Goal: Information Seeking & Learning: Learn about a topic

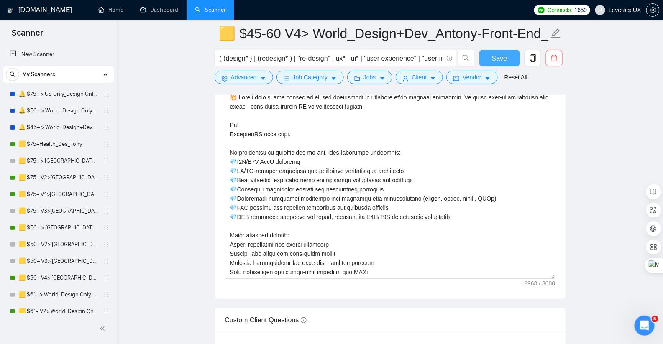
click at [494, 62] on span "Save" at bounding box center [499, 58] width 15 height 10
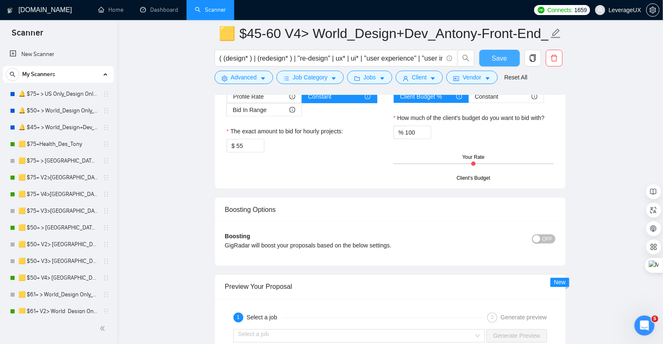
scroll to position [1701, 0]
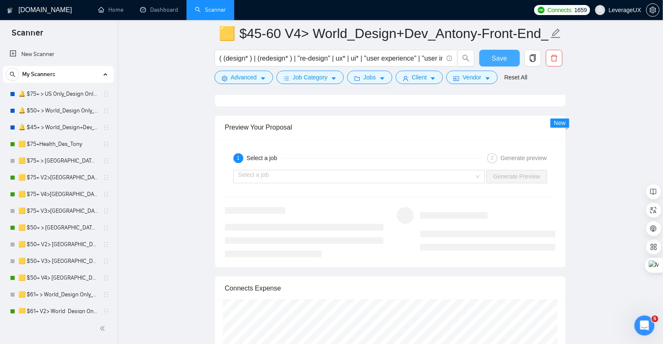
click at [489, 56] on button "Save" at bounding box center [499, 58] width 41 height 17
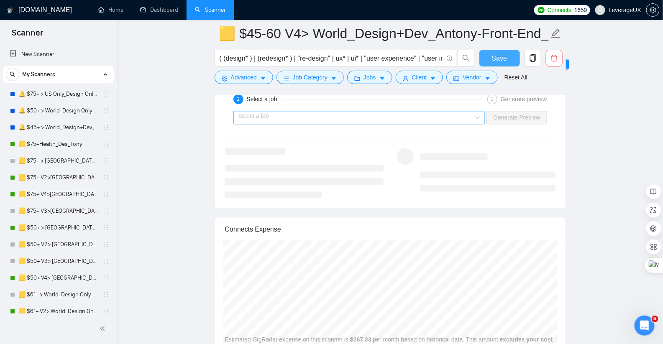
scroll to position [1731, 0]
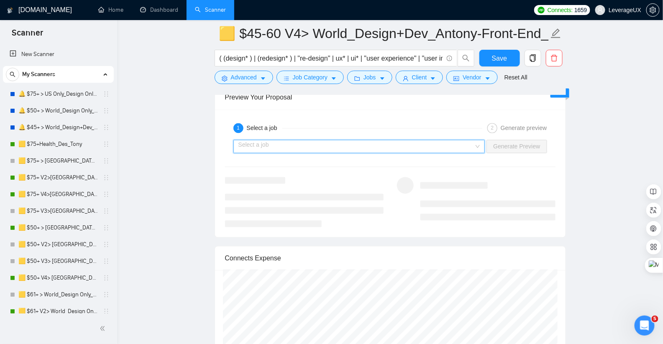
click at [351, 140] on input "search" at bounding box center [356, 146] width 236 height 13
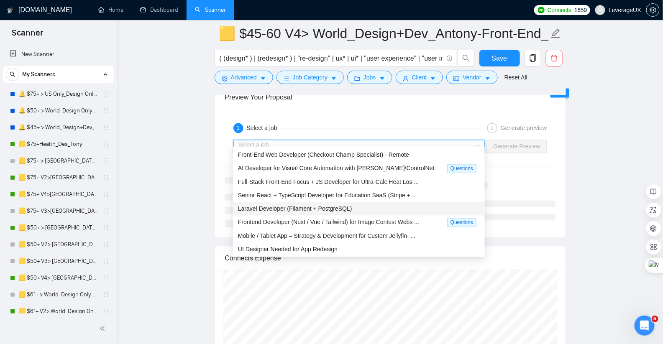
click at [346, 210] on span "Laravel Developer (Filament + PostgreSQL)" at bounding box center [295, 209] width 114 height 7
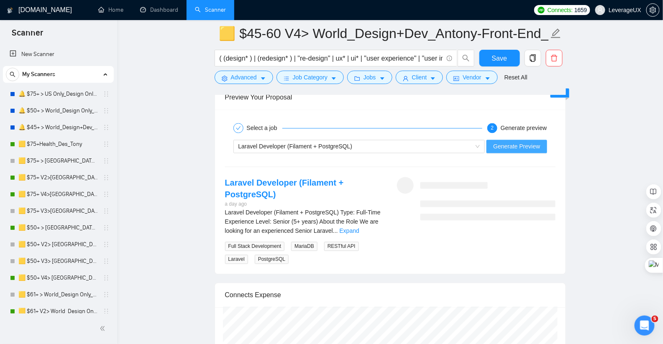
click at [523, 142] on span "Generate Preview" at bounding box center [516, 146] width 47 height 9
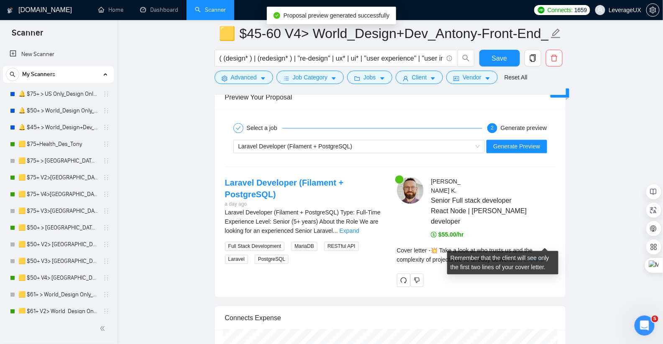
click at [543, 257] on link "Expand" at bounding box center [534, 260] width 20 height 7
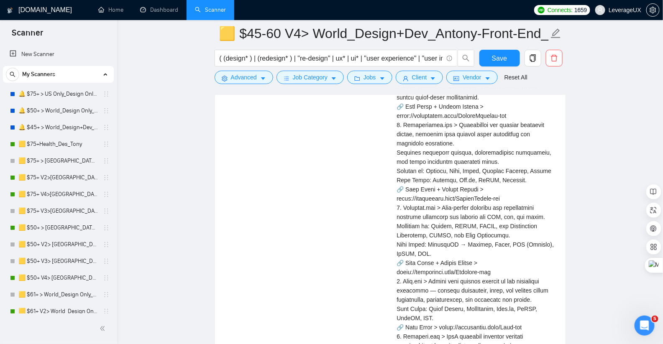
scroll to position [2378, 0]
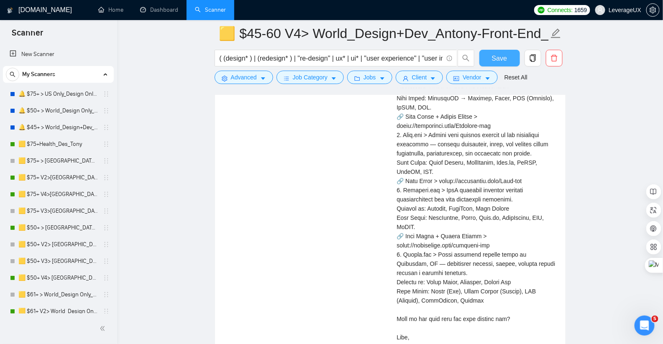
click at [499, 52] on button "Save" at bounding box center [499, 58] width 41 height 17
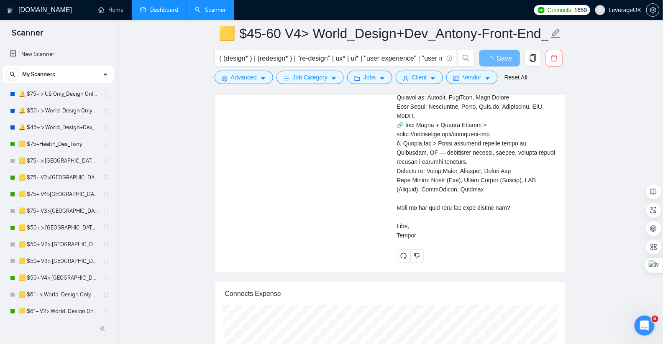
click at [156, 13] on link "Dashboard" at bounding box center [159, 9] width 38 height 7
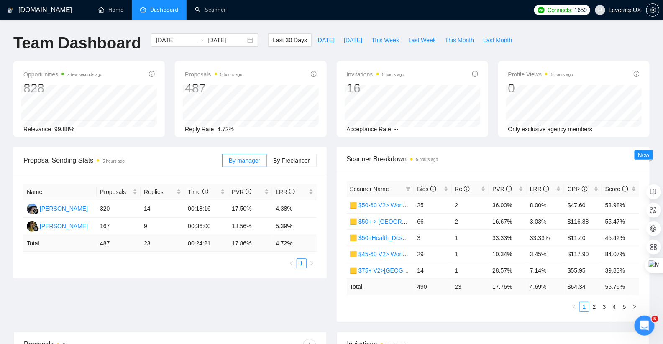
click at [314, 29] on div "[DOMAIN_NAME] Home Dashboard Scanner Connects: 1659 LeverageUX Team Dashboard […" at bounding box center [331, 337] width 663 height 674
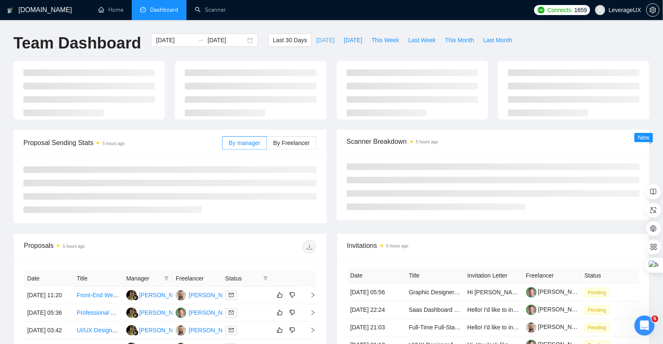
click at [316, 38] on span "[DATE]" at bounding box center [325, 40] width 18 height 9
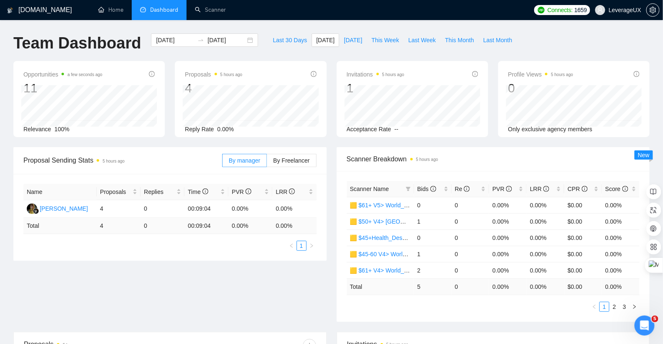
click at [304, 168] on div "By manager By Freelancer" at bounding box center [269, 160] width 94 height 27
click at [296, 164] on label "By Freelancer" at bounding box center [291, 160] width 49 height 13
click at [267, 163] on input "By Freelancer" at bounding box center [267, 163] width 0 height 0
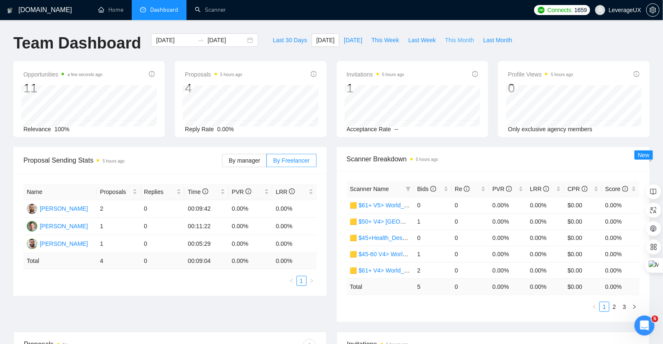
click at [453, 45] on button "This Month" at bounding box center [459, 39] width 38 height 13
type input "[DATE]"
click at [487, 43] on span "Last Month" at bounding box center [497, 40] width 29 height 9
type input "[DATE]"
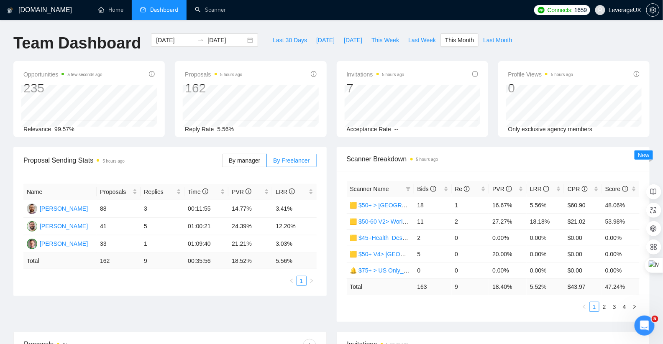
type input "[DATE]"
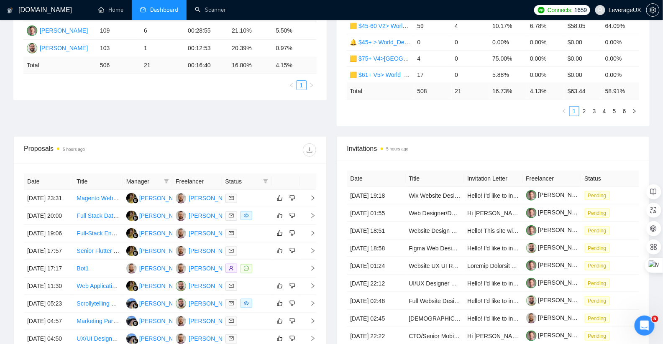
scroll to position [212, 0]
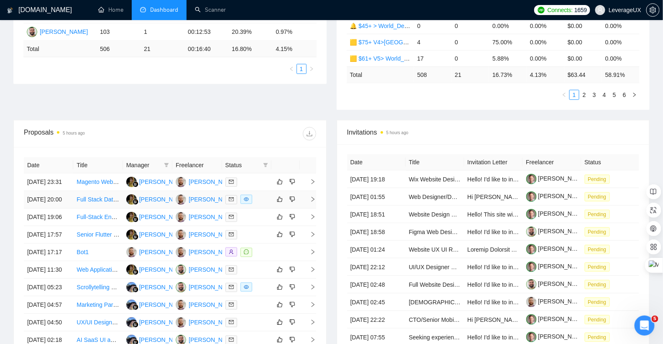
click at [313, 202] on icon "right" at bounding box center [312, 199] width 3 height 5
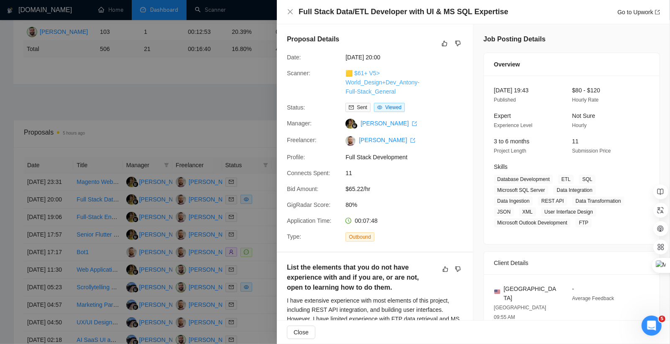
drag, startPoint x: 407, startPoint y: 93, endPoint x: 350, endPoint y: 73, distance: 60.4
click at [350, 73] on div "🟨 $61+ V5> World_Design+Dev_Antony-Full-Stack_General" at bounding box center [386, 83] width 88 height 28
copy link "$61+ V5> World_Design+Dev_Antony-Full-Stack_General"
click at [640, 12] on link "Go to Upwork" at bounding box center [638, 12] width 43 height 7
click at [210, 81] on div at bounding box center [335, 172] width 670 height 344
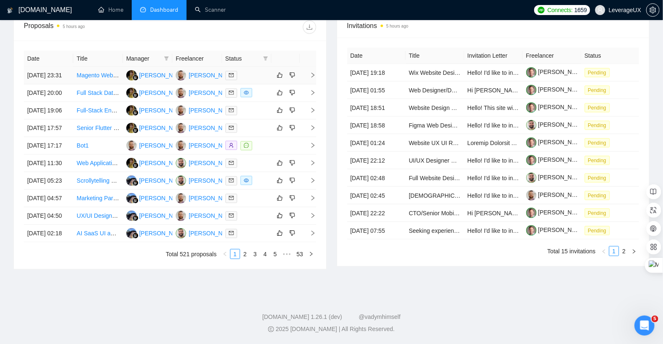
scroll to position [358, 0]
click at [313, 184] on icon "right" at bounding box center [313, 181] width 6 height 6
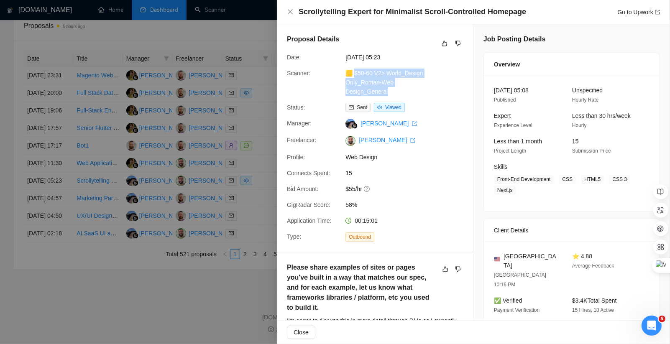
drag, startPoint x: 409, startPoint y: 95, endPoint x: 353, endPoint y: 74, distance: 59.6
click at [353, 74] on div "🟨 $50-60 V2> World_Design Only_Roman-Web Design_General" at bounding box center [386, 83] width 88 height 28
copy link "50-60 V2> World_Design Only_Roman-Web Design_General"
click at [644, 15] on link "Go to Upwork" at bounding box center [638, 12] width 43 height 7
click at [283, 177] on div "Proposal Details Date: [DATE] 05:23 Scanner: 🟨 $50-60 V2> World_Design Only_Rom…" at bounding box center [375, 137] width 196 height 227
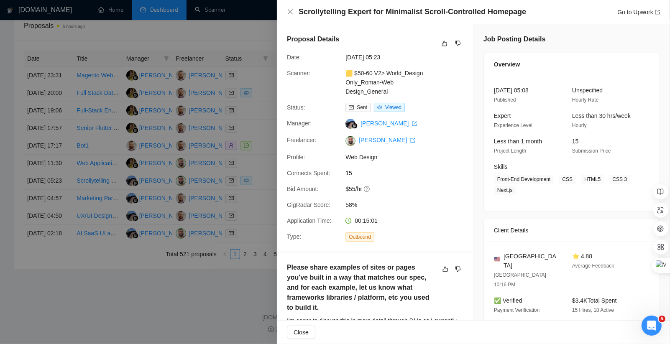
click at [252, 173] on div at bounding box center [335, 172] width 670 height 344
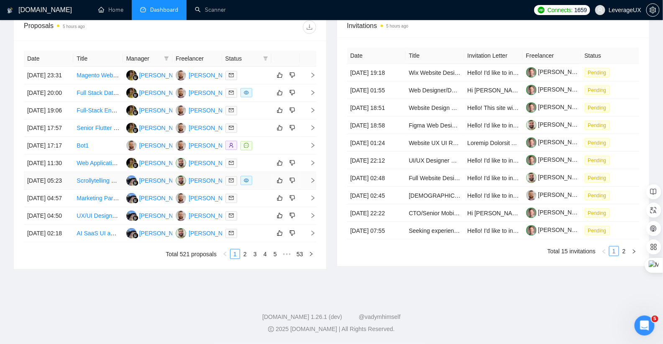
click at [314, 184] on icon "right" at bounding box center [313, 181] width 6 height 6
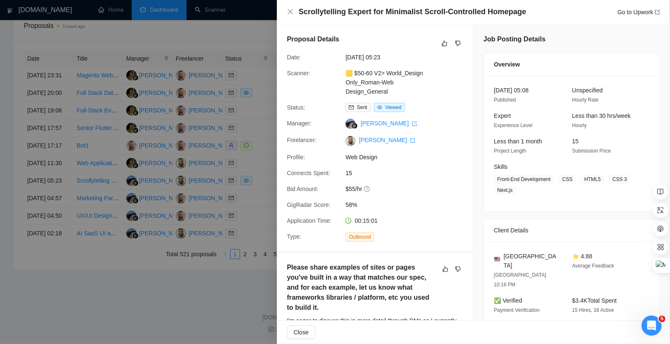
click at [235, 184] on div at bounding box center [335, 172] width 670 height 344
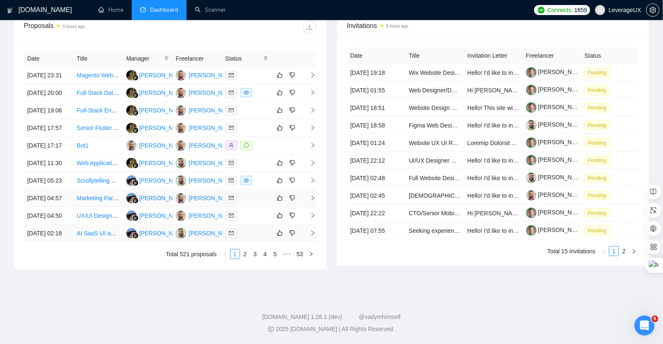
scroll to position [371, 0]
click at [247, 259] on link "2" at bounding box center [244, 254] width 9 height 9
click at [252, 259] on link "3" at bounding box center [254, 254] width 9 height 9
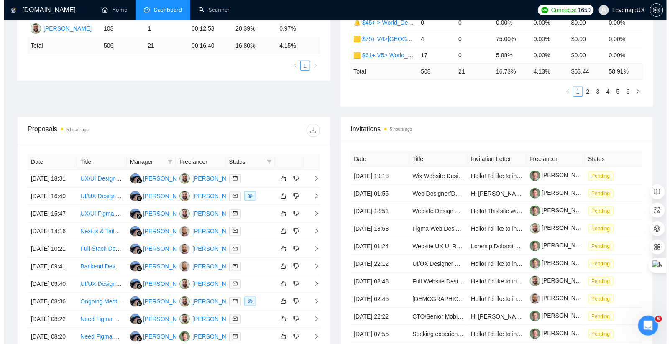
scroll to position [228, 0]
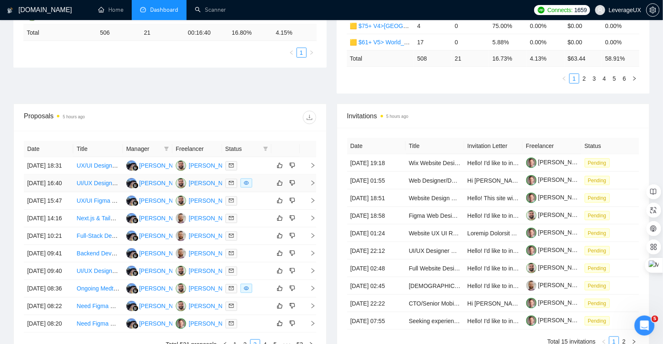
click at [311, 187] on td at bounding box center [308, 184] width 17 height 18
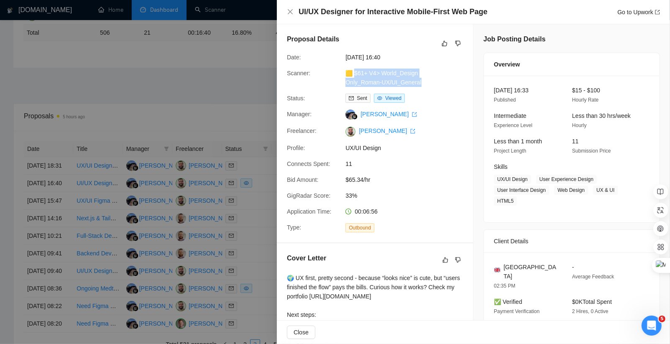
drag, startPoint x: 403, startPoint y: 81, endPoint x: 352, endPoint y: 74, distance: 51.9
click at [352, 74] on div "🟨 $61+ V4> World_Design Only_Roman-UX/UI_General" at bounding box center [386, 78] width 88 height 18
copy link "61+ V4> World_Design Only_Roman-UX/UI_General"
click at [627, 12] on link "Go to Upwork" at bounding box center [638, 12] width 43 height 7
click at [229, 115] on div at bounding box center [335, 172] width 670 height 344
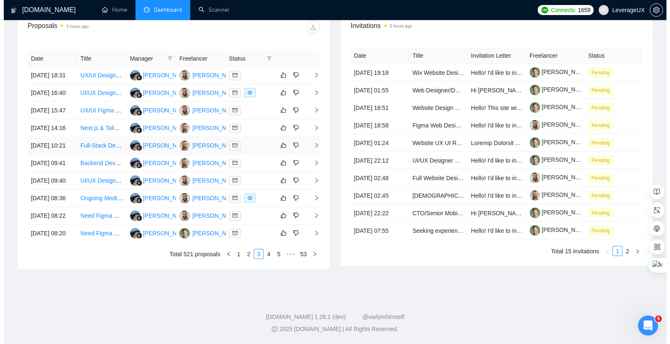
scroll to position [400, 0]
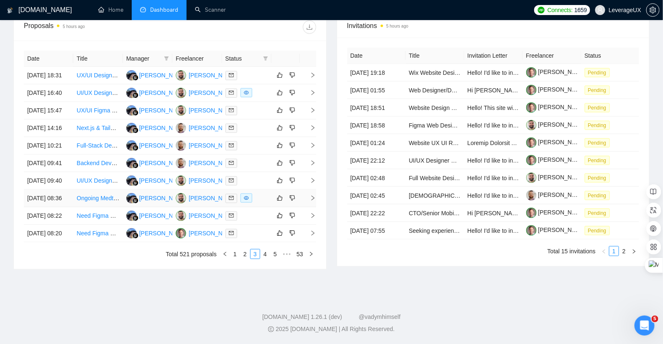
click at [314, 195] on icon "right" at bounding box center [313, 198] width 6 height 6
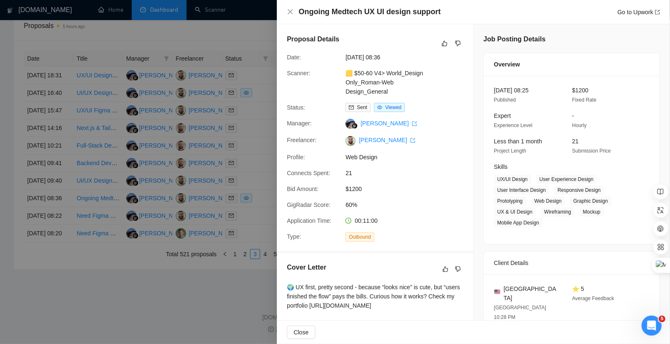
click at [254, 121] on div at bounding box center [335, 172] width 670 height 344
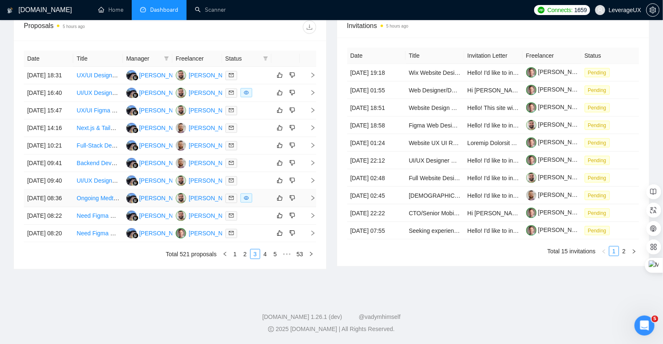
click at [311, 195] on icon "right" at bounding box center [313, 198] width 6 height 6
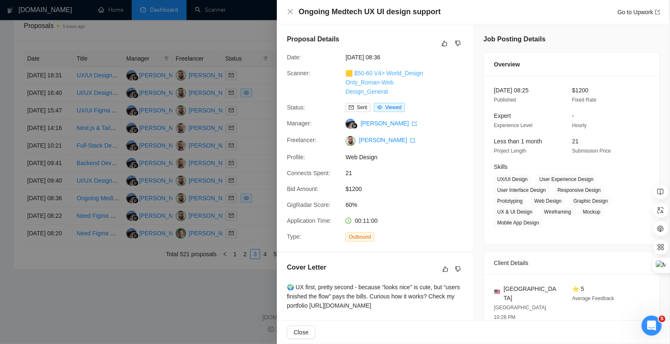
drag, startPoint x: 388, startPoint y: 92, endPoint x: 358, endPoint y: 80, distance: 32.4
click at [363, 85] on div "🟨 $50-60 V4> World_Design Only_Roman-Web Design_General" at bounding box center [386, 83] width 88 height 28
click at [354, 76] on div "🟨 $50-60 V4> World_Design Only_Roman-Web Design_General" at bounding box center [386, 83] width 88 height 28
drag, startPoint x: 378, startPoint y: 78, endPoint x: 352, endPoint y: 75, distance: 25.6
click at [352, 75] on div "🟨 $50-60 V4> World_Design Only_Roman-Web Design_General" at bounding box center [386, 83] width 88 height 28
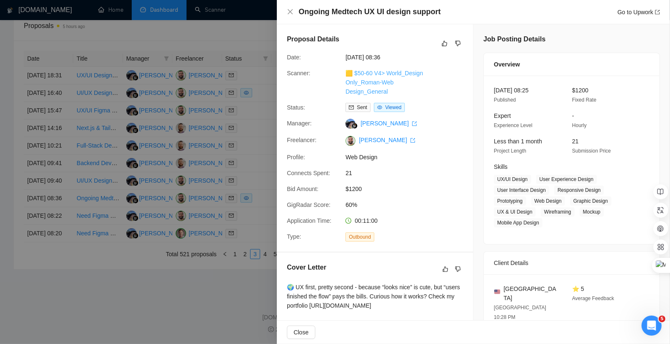
copy link "50-60 V4> World_Design Only_Roman-Web Design_General"
click at [642, 10] on link "Go to Upwork" at bounding box center [638, 12] width 43 height 7
click at [191, 297] on div at bounding box center [335, 172] width 670 height 344
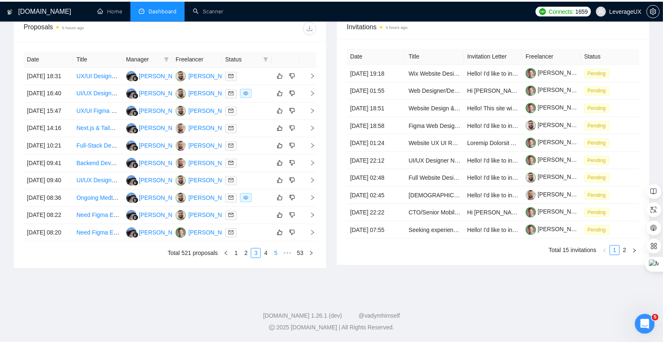
scroll to position [393, 0]
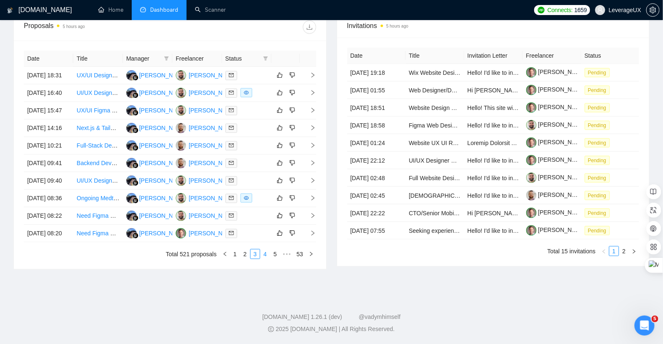
click at [264, 255] on link "4" at bounding box center [264, 254] width 9 height 9
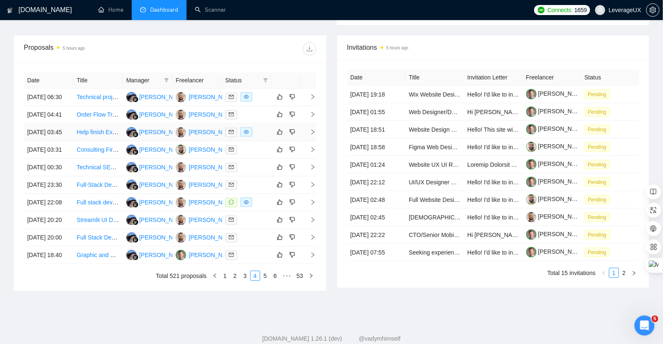
scroll to position [296, 0]
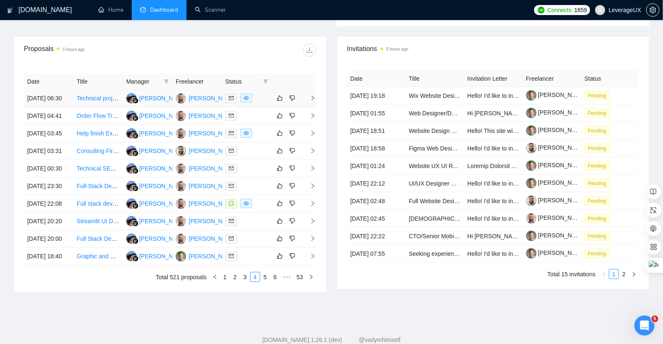
click at [313, 101] on icon "right" at bounding box center [313, 98] width 6 height 6
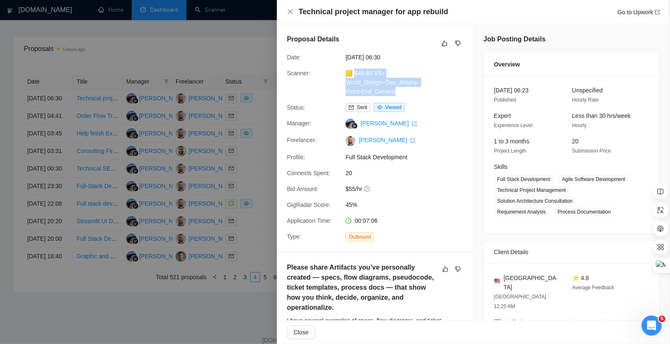
drag, startPoint x: 385, startPoint y: 89, endPoint x: 368, endPoint y: 84, distance: 17.6
click at [353, 74] on div "🟨 $45-60 V5> World_Design+Dev_Antony-Front-End_General" at bounding box center [386, 83] width 88 height 28
copy link "45-60 V5> World_Design+Dev_Antony-Front-End_General"
click at [632, 14] on link "Go to Upwork" at bounding box center [638, 12] width 43 height 7
click at [204, 178] on div at bounding box center [335, 172] width 670 height 344
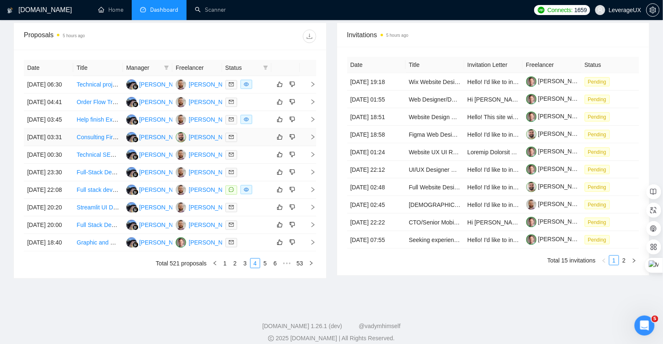
scroll to position [310, 0]
click at [313, 122] on icon "right" at bounding box center [313, 119] width 6 height 6
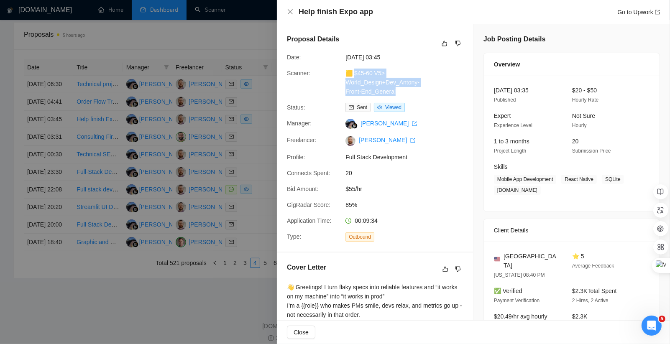
drag, startPoint x: 403, startPoint y: 94, endPoint x: 353, endPoint y: 74, distance: 53.9
click at [353, 74] on div "🟨 $45-60 V5> World_Design+Dev_Antony-Front-End_General" at bounding box center [386, 83] width 88 height 28
copy link "45-60 V5> World_Design+Dev_Antony-Front-End_General"
click at [629, 11] on link "Go to Upwork" at bounding box center [638, 12] width 43 height 7
click at [627, 15] on link "Go to Upwork" at bounding box center [638, 12] width 43 height 7
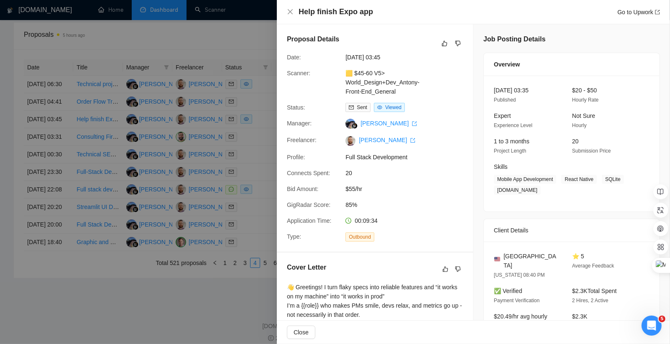
click at [255, 190] on div at bounding box center [335, 172] width 670 height 344
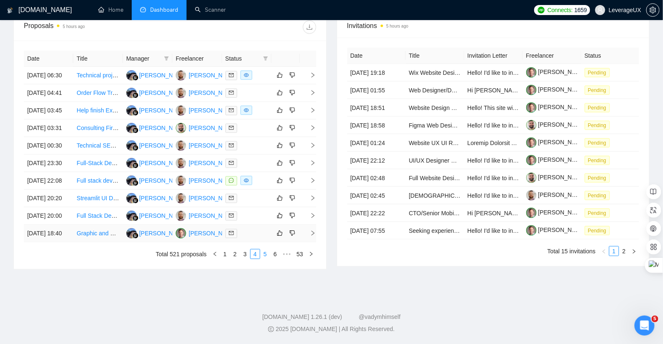
scroll to position [371, 0]
click at [263, 259] on link "5" at bounding box center [264, 254] width 9 height 9
click at [264, 259] on link "6" at bounding box center [264, 254] width 9 height 9
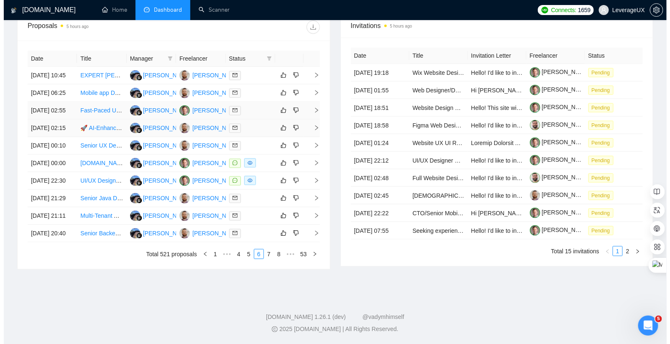
scroll to position [339, 0]
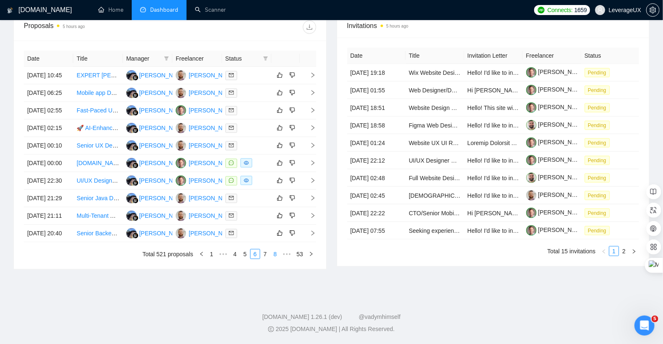
click at [267, 259] on link "7" at bounding box center [264, 254] width 9 height 9
click at [311, 90] on icon "right" at bounding box center [313, 93] width 6 height 6
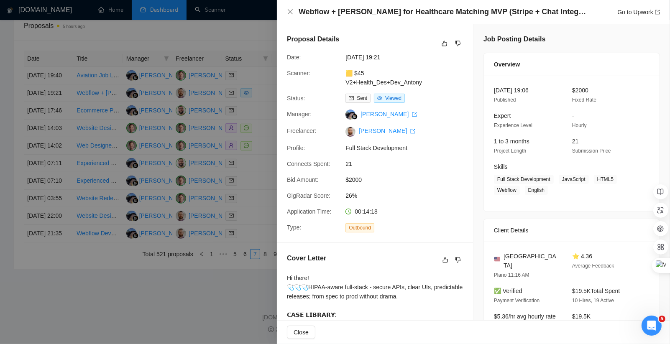
drag, startPoint x: 395, startPoint y: 83, endPoint x: 356, endPoint y: 76, distance: 40.3
click at [352, 73] on div "Scanner: 🟨 $45 V2+Health_Des+Dev_Antony" at bounding box center [371, 78] width 176 height 18
copy link "45 V2+Health_Des+Dev_Antony"
click at [652, 13] on link "Go to Upwork" at bounding box center [638, 12] width 43 height 7
click at [246, 183] on div at bounding box center [335, 172] width 670 height 344
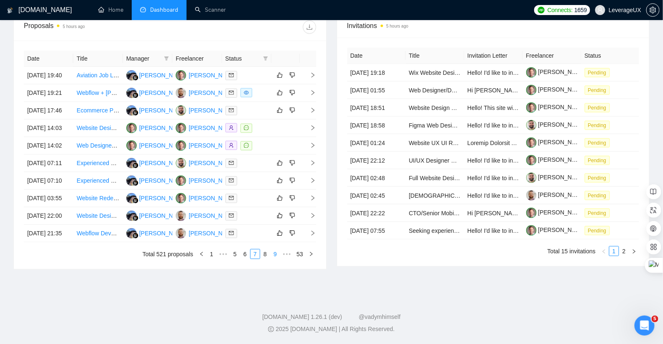
click at [264, 259] on link "8" at bounding box center [264, 254] width 9 height 9
click at [314, 135] on td at bounding box center [308, 129] width 17 height 18
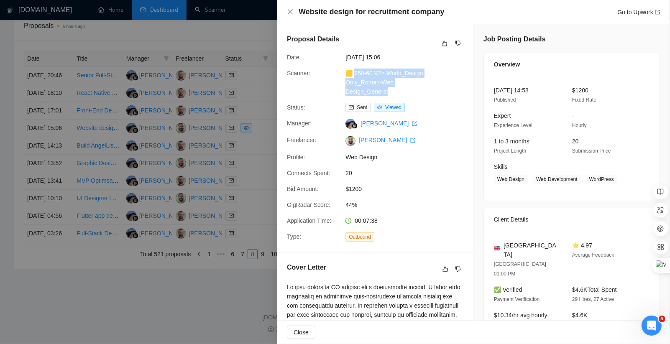
drag, startPoint x: 405, startPoint y: 93, endPoint x: 352, endPoint y: 73, distance: 56.0
click at [352, 73] on div "🟨 $50-60 V2> World_Design Only_Roman-Web Design_General" at bounding box center [386, 83] width 88 height 28
copy link "50-60 V2> World_Design Only_Roman-Web Design_General"
click at [646, 9] on link "Go to Upwork" at bounding box center [638, 12] width 43 height 7
click at [255, 150] on div at bounding box center [335, 172] width 670 height 344
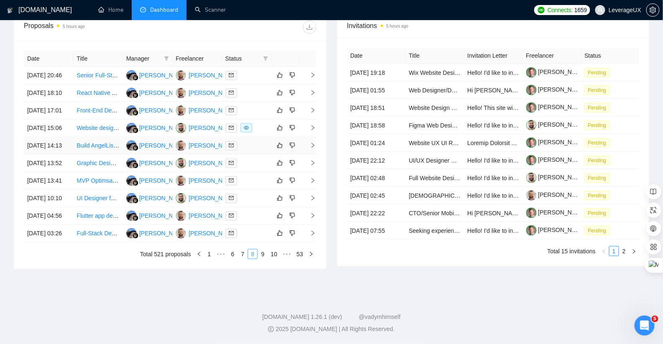
scroll to position [341, 0]
click at [260, 259] on link "9" at bounding box center [262, 254] width 9 height 9
click at [311, 148] on icon "right" at bounding box center [313, 146] width 6 height 6
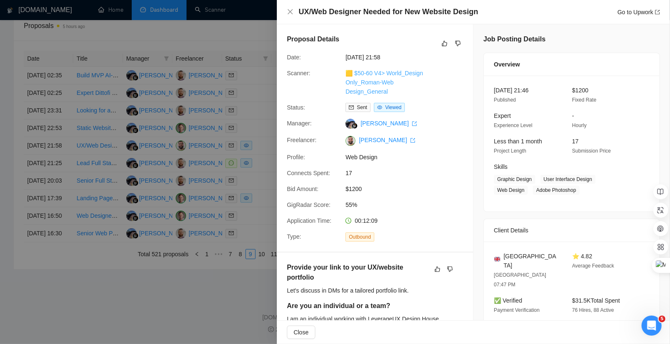
drag, startPoint x: 403, startPoint y: 91, endPoint x: 351, endPoint y: 74, distance: 55.4
click at [351, 74] on div "🟨 $50-60 V4> World_Design Only_Roman-Web Design_General" at bounding box center [386, 83] width 88 height 28
copy link "$50-60 V4> World_Design Only_Roman-Web Design_General"
click at [657, 10] on icon "export" at bounding box center [657, 12] width 5 height 5
click at [253, 206] on div at bounding box center [335, 172] width 670 height 344
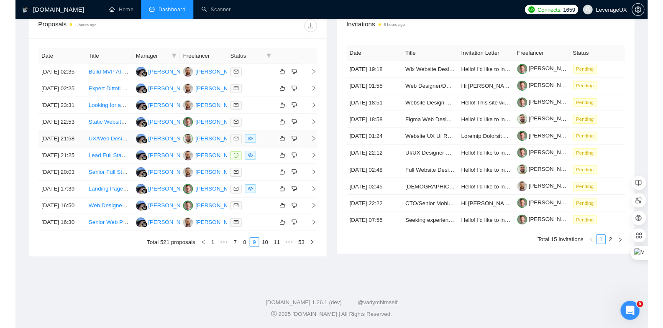
scroll to position [360, 0]
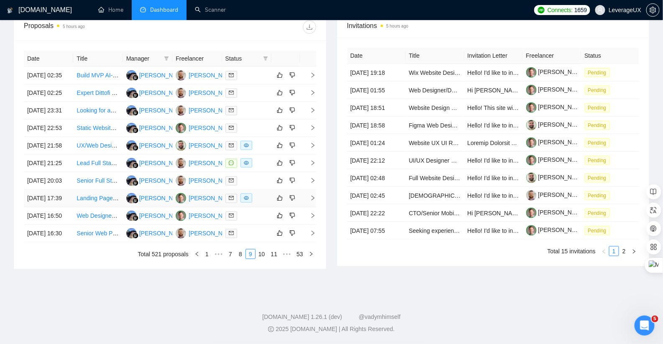
click at [313, 201] on icon "right" at bounding box center [313, 198] width 6 height 6
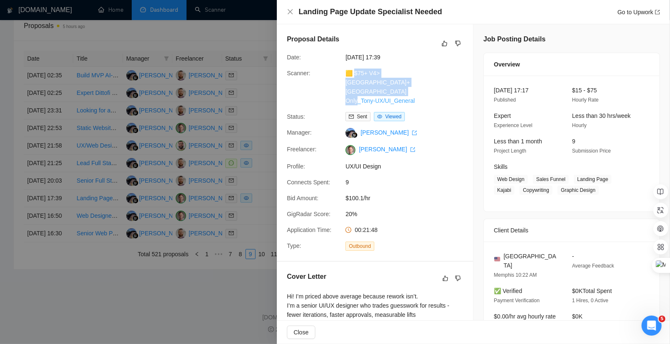
drag, startPoint x: 425, startPoint y: 89, endPoint x: 351, endPoint y: 74, distance: 75.3
click at [351, 74] on div "🟨 $75+ V4>[GEOGRAPHIC_DATA]+[GEOGRAPHIC_DATA] Only_Tony-UX/UI_General" at bounding box center [386, 87] width 88 height 37
copy link "75+ V4>[GEOGRAPHIC_DATA]+[GEOGRAPHIC_DATA] Only_Tony-UX/UI_General"
click at [656, 11] on icon "export" at bounding box center [657, 12] width 5 height 5
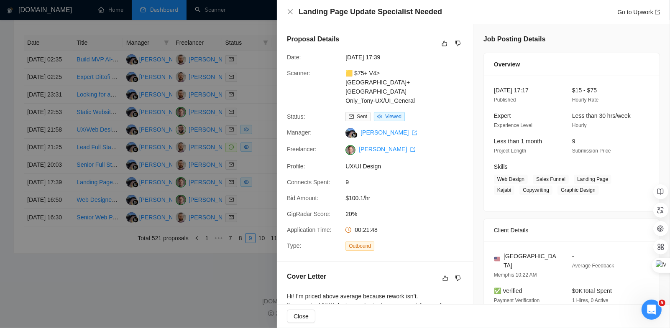
click at [227, 54] on div at bounding box center [335, 164] width 670 height 328
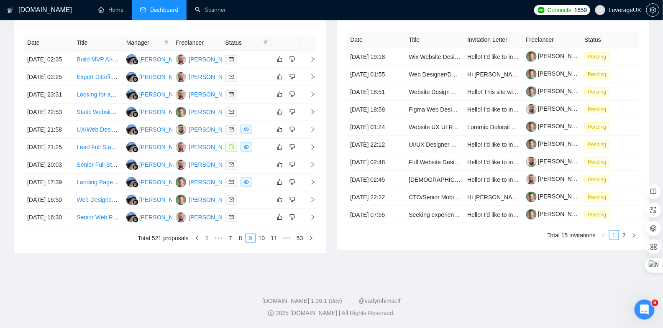
click at [262, 243] on link "10" at bounding box center [262, 238] width 12 height 9
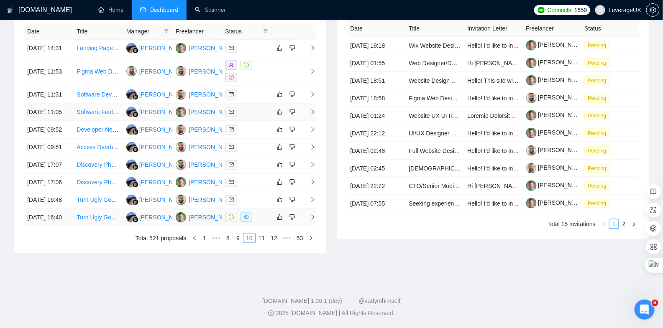
scroll to position [357, 0]
click at [263, 243] on link "11" at bounding box center [262, 238] width 12 height 9
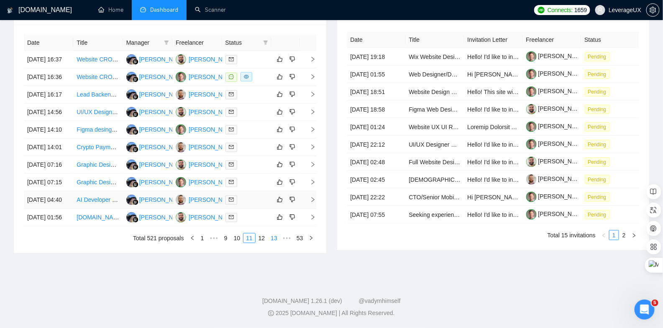
scroll to position [352, 0]
click at [260, 243] on link "12" at bounding box center [262, 238] width 12 height 9
click at [314, 203] on icon "right" at bounding box center [313, 200] width 6 height 6
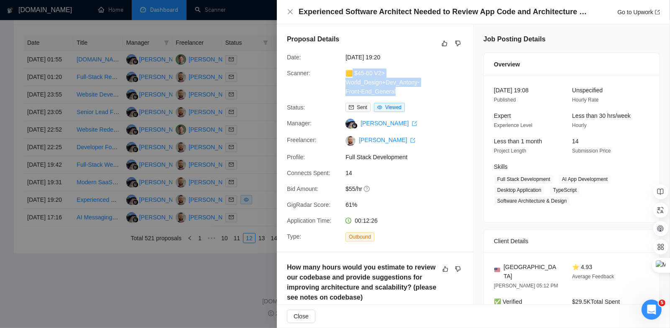
drag, startPoint x: 404, startPoint y: 93, endPoint x: 364, endPoint y: 85, distance: 41.4
click at [350, 76] on div "🟨 $45-60 V2> World_Design+Dev_Antony-Front-End_General" at bounding box center [386, 83] width 88 height 28
click at [658, 13] on icon "export" at bounding box center [657, 12] width 5 height 5
click at [253, 242] on div at bounding box center [335, 164] width 670 height 328
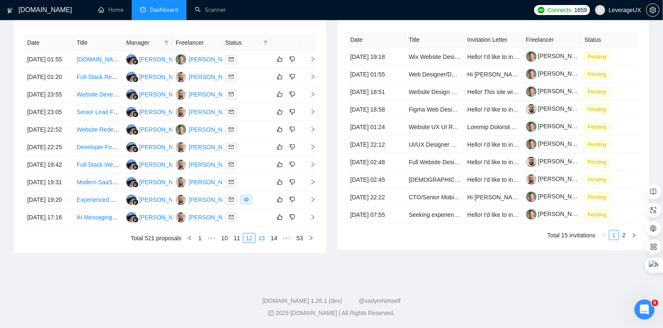
click at [261, 243] on link "13" at bounding box center [262, 238] width 12 height 9
click at [315, 120] on td at bounding box center [308, 113] width 17 height 18
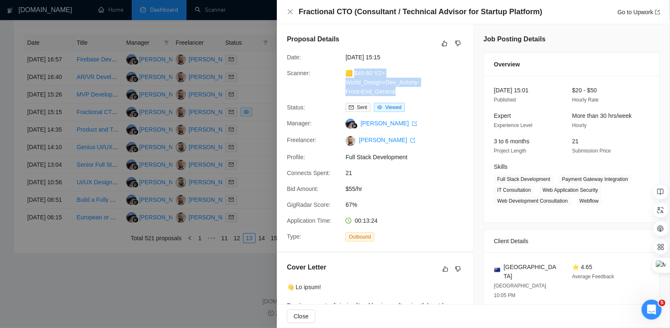
drag, startPoint x: 378, startPoint y: 89, endPoint x: 352, endPoint y: 74, distance: 30.8
click at [352, 74] on div "🟨 $45-60 V2> World_Design+Dev_Antony-Front-End_General" at bounding box center [386, 83] width 88 height 28
click at [662, 11] on div "Fractional CTO (Consultant / Technical Advisor for Startup Platform) Go to Upwo…" at bounding box center [473, 12] width 393 height 24
click at [658, 13] on icon "export" at bounding box center [657, 12] width 5 height 5
click at [241, 102] on div at bounding box center [335, 164] width 670 height 328
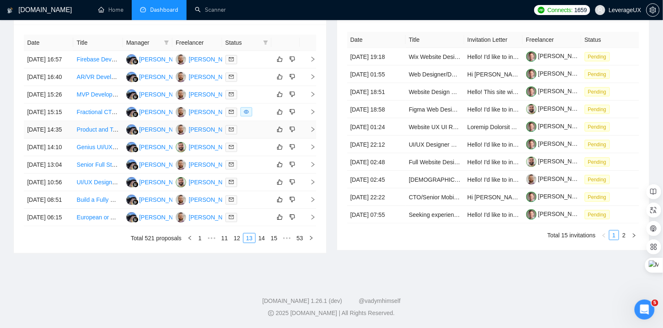
scroll to position [384, 0]
click at [264, 243] on link "14" at bounding box center [262, 238] width 12 height 9
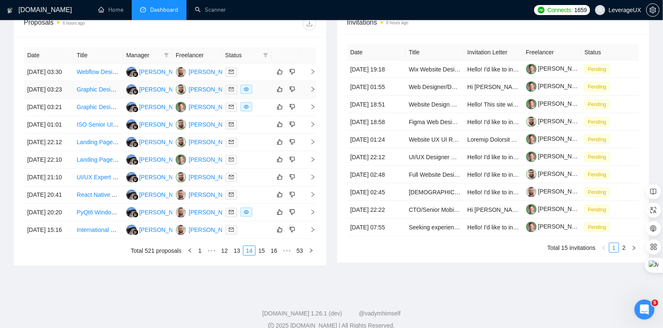
click at [314, 99] on td at bounding box center [308, 90] width 17 height 18
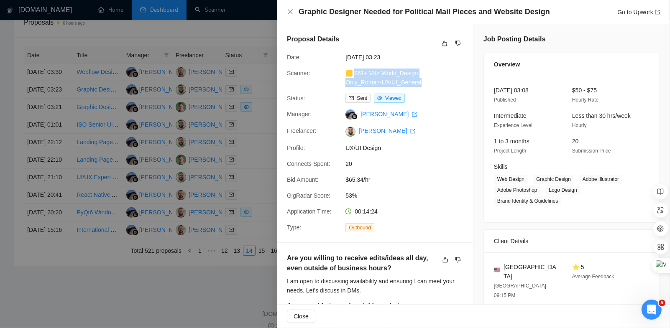
drag, startPoint x: 428, startPoint y: 85, endPoint x: 352, endPoint y: 73, distance: 77.1
click at [352, 73] on div "Scanner: 🟨 $61+ V4> World_Design Only_Roman-UX/UI_General" at bounding box center [371, 78] width 176 height 18
click at [660, 14] on div "Graphic Designer Needed for Political Mail Pieces and Website Design Go to Upwo…" at bounding box center [473, 12] width 393 height 24
click at [658, 13] on icon "export" at bounding box center [657, 12] width 5 height 5
click at [251, 167] on div at bounding box center [335, 164] width 670 height 328
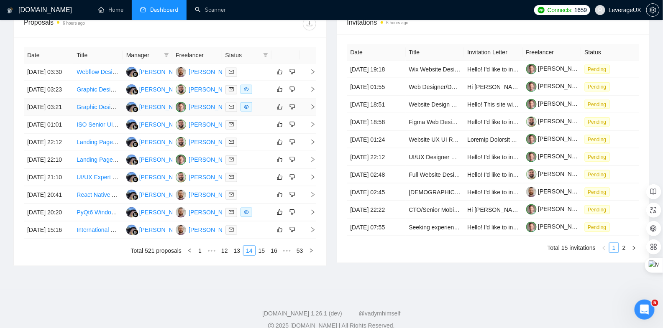
click at [313, 110] on icon "right" at bounding box center [313, 107] width 6 height 6
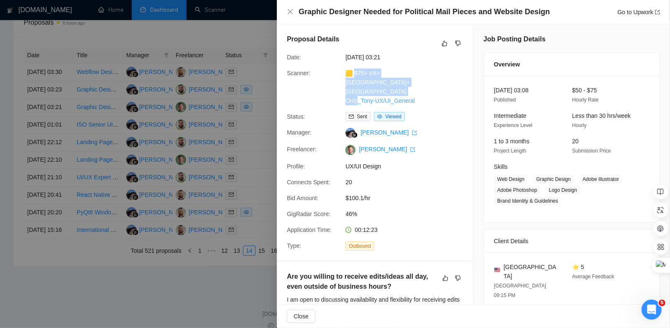
drag, startPoint x: 404, startPoint y: 92, endPoint x: 351, endPoint y: 73, distance: 56.3
click at [351, 73] on div "🟨 $75+ V4>[GEOGRAPHIC_DATA]+[GEOGRAPHIC_DATA] Only_Tony-UX/UI_General" at bounding box center [386, 87] width 88 height 37
click at [658, 12] on icon "export" at bounding box center [657, 12] width 5 height 5
click at [247, 210] on div at bounding box center [335, 164] width 670 height 328
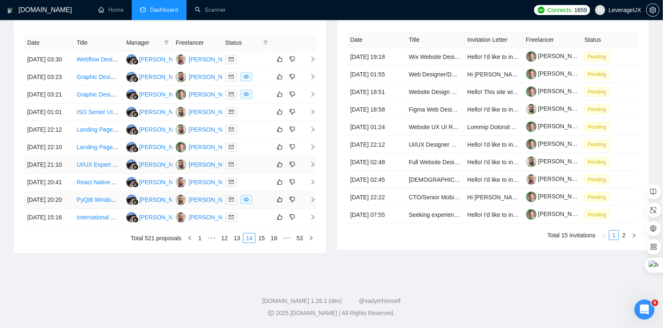
scroll to position [340, 0]
click at [313, 203] on icon "right" at bounding box center [313, 200] width 6 height 6
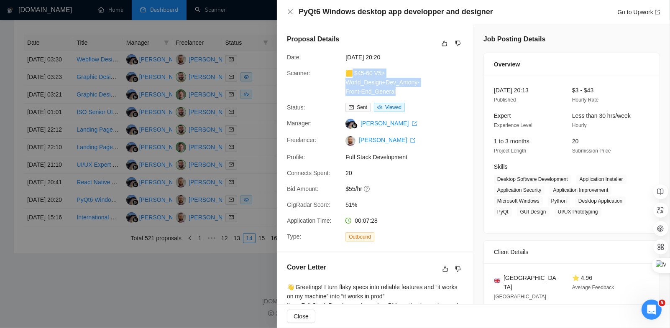
drag, startPoint x: 400, startPoint y: 94, endPoint x: 350, endPoint y: 72, distance: 54.3
click at [350, 72] on div "🟨 $45-60 V5> World_Design+Dev_Antony-Front-End_General" at bounding box center [386, 83] width 88 height 28
click at [648, 13] on link "Go to Upwork" at bounding box center [638, 12] width 43 height 7
click at [218, 203] on div at bounding box center [335, 164] width 670 height 328
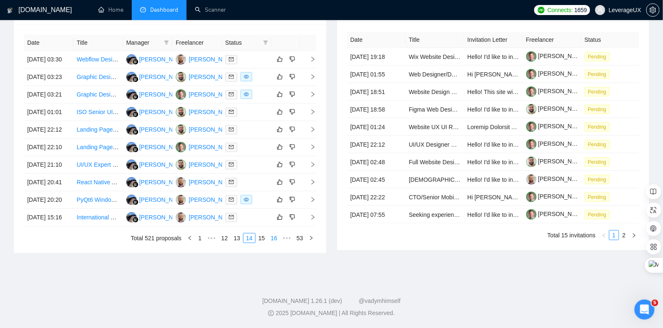
click at [263, 243] on link "15" at bounding box center [262, 238] width 12 height 9
click at [313, 133] on icon "right" at bounding box center [313, 130] width 6 height 6
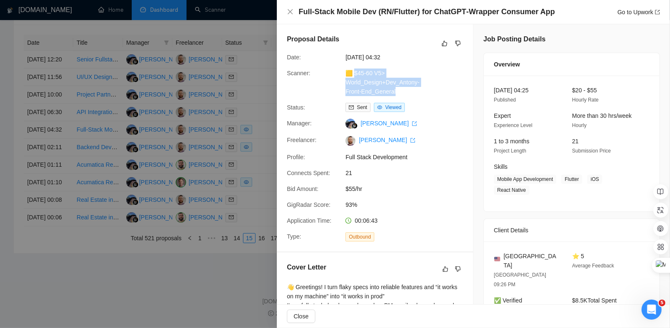
drag, startPoint x: 377, startPoint y: 87, endPoint x: 352, endPoint y: 74, distance: 27.5
click at [352, 74] on div "🟨 $45-60 V5> World_Design+Dev_Antony-Front-End_General" at bounding box center [386, 83] width 88 height 28
click at [658, 11] on icon "export" at bounding box center [657, 12] width 5 height 5
click at [247, 96] on div at bounding box center [335, 164] width 670 height 328
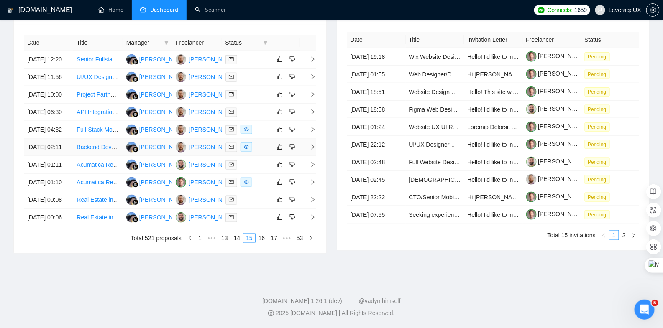
click at [314, 150] on icon "right" at bounding box center [313, 147] width 6 height 6
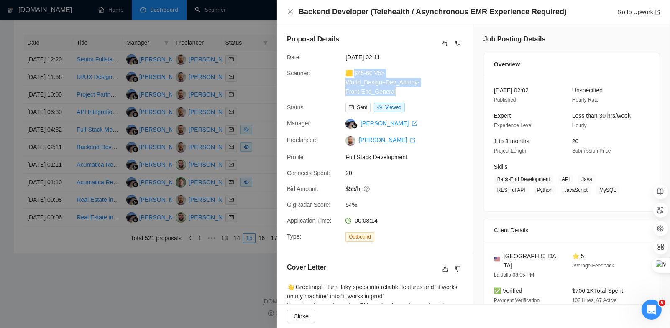
drag, startPoint x: 398, startPoint y: 93, endPoint x: 352, endPoint y: 72, distance: 50.1
click at [352, 72] on div "🟨 $45-60 V5> World_Design+Dev_Antony-Front-End_General" at bounding box center [386, 83] width 88 height 28
click at [658, 13] on icon "export" at bounding box center [657, 12] width 5 height 5
click at [250, 110] on div at bounding box center [335, 164] width 670 height 328
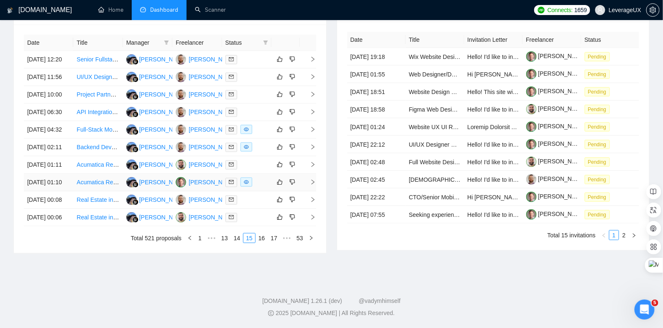
click at [314, 185] on icon "right" at bounding box center [313, 182] width 6 height 6
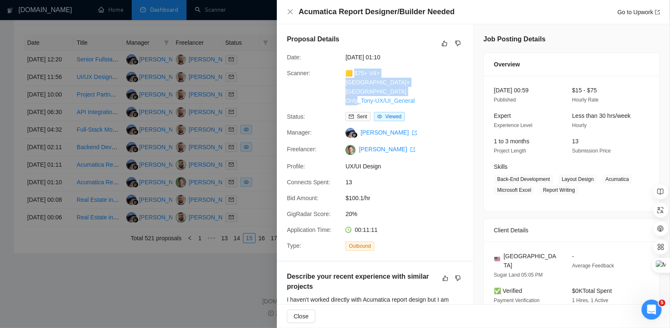
drag, startPoint x: 414, startPoint y: 94, endPoint x: 353, endPoint y: 74, distance: 64.4
click at [353, 74] on div "Proposal Details Date: [DATE] 01:10 Scanner: 🟨 $75+ V4>[GEOGRAPHIC_DATA]+[GEOGR…" at bounding box center [375, 142] width 196 height 237
click at [657, 13] on icon "export" at bounding box center [657, 12] width 5 height 5
click at [266, 250] on div at bounding box center [335, 164] width 670 height 328
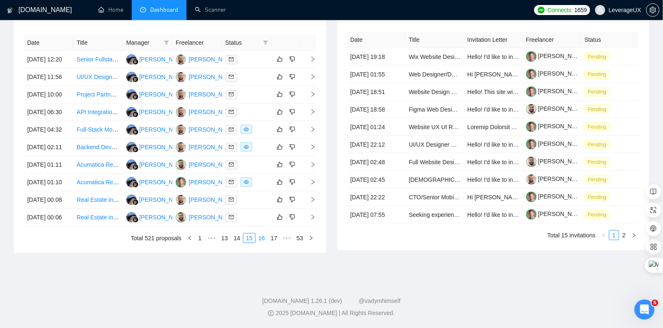
click at [259, 243] on link "16" at bounding box center [262, 238] width 12 height 9
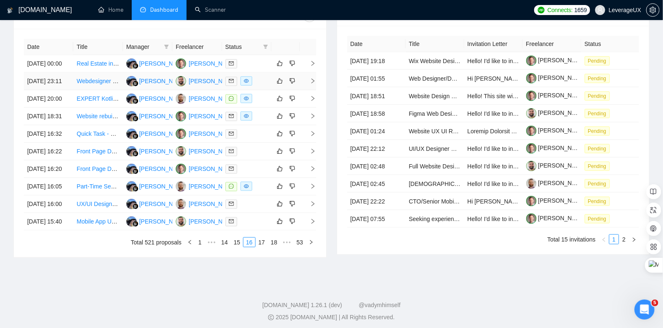
click at [314, 84] on icon "right" at bounding box center [313, 81] width 6 height 6
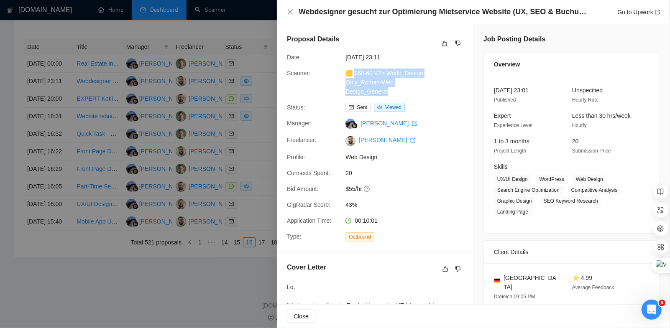
drag, startPoint x: 404, startPoint y: 90, endPoint x: 353, endPoint y: 72, distance: 54.2
click at [353, 72] on div "🟨 $50-60 V2> World_Design Only_Roman-Web Design_General" at bounding box center [386, 83] width 88 height 28
click at [657, 9] on link "Go to Upwork" at bounding box center [638, 12] width 43 height 7
click at [237, 186] on div at bounding box center [335, 164] width 670 height 328
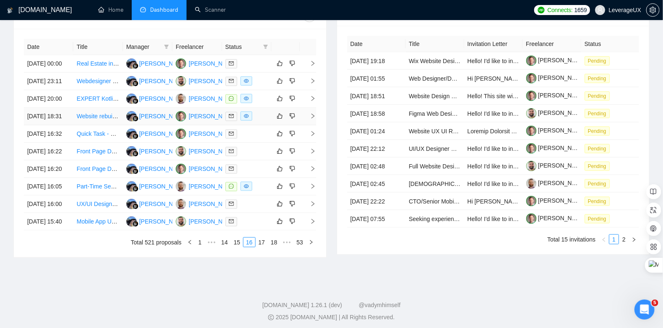
click at [312, 119] on icon "right" at bounding box center [313, 116] width 6 height 6
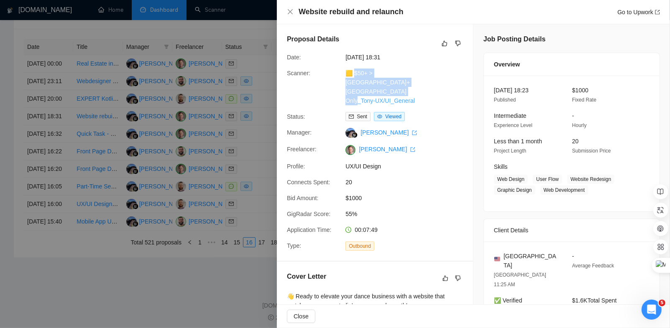
drag, startPoint x: 385, startPoint y: 86, endPoint x: 352, endPoint y: 71, distance: 36.5
click at [352, 71] on div "🟨 $50+ > [GEOGRAPHIC_DATA]+[GEOGRAPHIC_DATA] Only_Tony-UX/UI_General" at bounding box center [386, 87] width 88 height 37
click at [656, 13] on icon "export" at bounding box center [657, 12] width 5 height 5
click at [244, 192] on div at bounding box center [335, 164] width 670 height 328
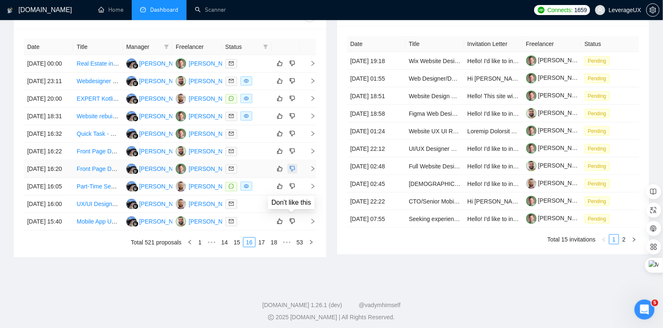
scroll to position [364, 0]
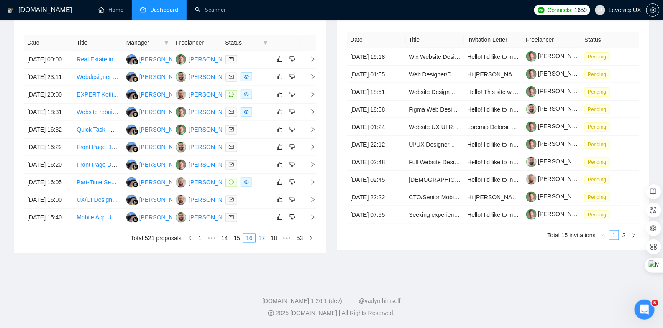
click at [262, 243] on link "17" at bounding box center [262, 238] width 12 height 9
click at [315, 139] on td at bounding box center [308, 130] width 17 height 18
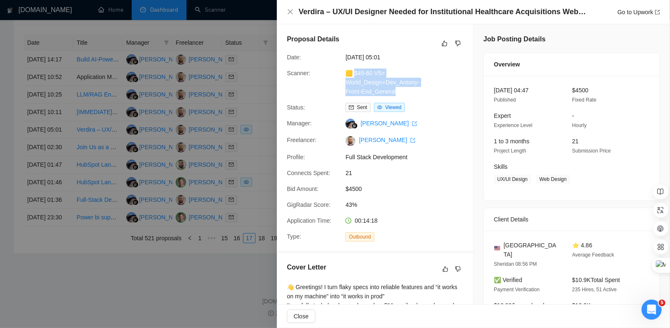
drag, startPoint x: 398, startPoint y: 91, endPoint x: 353, endPoint y: 75, distance: 47.5
click at [353, 75] on div "🟨 $45-60 V5> World_Design+Dev_Antony-Front-End_General" at bounding box center [386, 83] width 88 height 28
click at [639, 11] on link "Go to Upwork" at bounding box center [638, 12] width 43 height 7
click at [237, 261] on div at bounding box center [335, 164] width 670 height 328
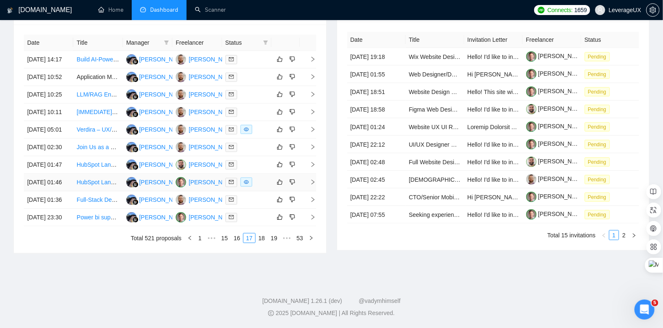
click at [313, 191] on td at bounding box center [308, 183] width 17 height 18
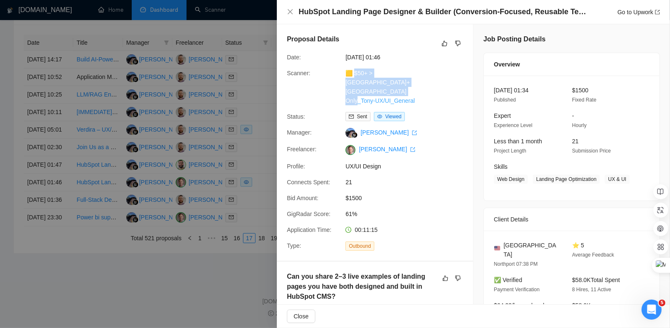
drag, startPoint x: 419, startPoint y: 89, endPoint x: 352, endPoint y: 74, distance: 68.1
click at [352, 74] on div "🟨 $50+ > [GEOGRAPHIC_DATA]+[GEOGRAPHIC_DATA] Only_Tony-UX/UI_General" at bounding box center [386, 87] width 88 height 37
click at [646, 13] on link "Go to Upwork" at bounding box center [638, 12] width 43 height 7
click at [261, 218] on div at bounding box center [335, 164] width 670 height 328
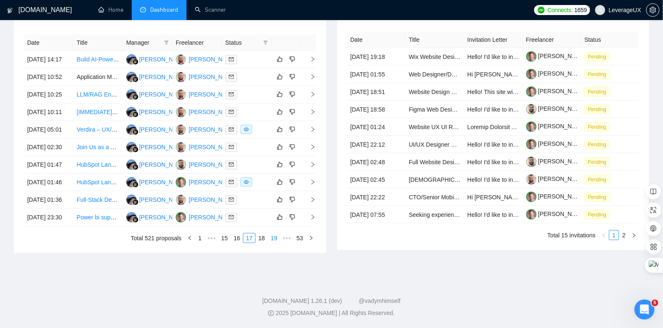
click at [262, 243] on link "18" at bounding box center [262, 238] width 12 height 9
click at [260, 243] on link "19" at bounding box center [262, 238] width 12 height 9
click at [265, 243] on link "20" at bounding box center [262, 238] width 12 height 9
drag, startPoint x: 260, startPoint y: 321, endPoint x: 259, endPoint y: 308, distance: 13.0
click at [260, 243] on link "21" at bounding box center [262, 238] width 12 height 9
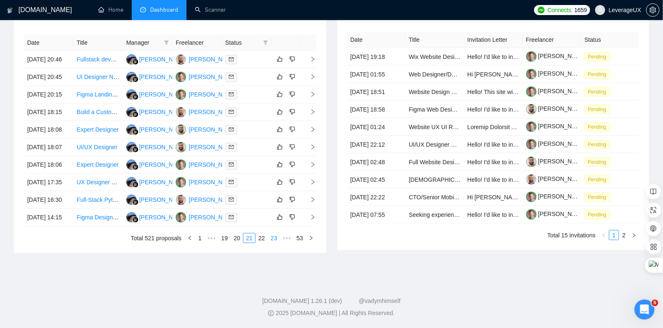
click at [264, 243] on link "22" at bounding box center [262, 238] width 12 height 9
click at [311, 185] on icon "right" at bounding box center [313, 182] width 6 height 6
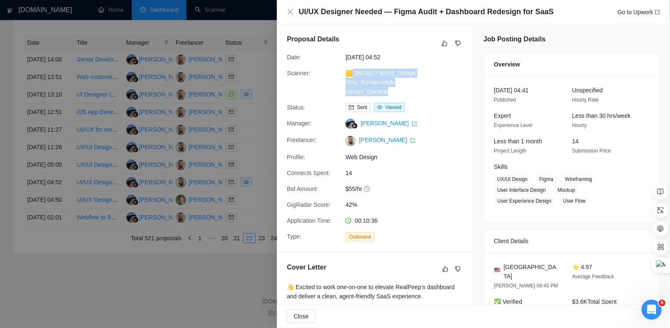
drag, startPoint x: 372, startPoint y: 84, endPoint x: 350, endPoint y: 73, distance: 24.1
click at [350, 73] on div "🟨 $50-60 > World_Design Only_Roman-Web Design_General" at bounding box center [386, 83] width 88 height 28
click at [645, 14] on link "Go to Upwork" at bounding box center [638, 12] width 43 height 7
click at [251, 199] on div at bounding box center [335, 164] width 670 height 328
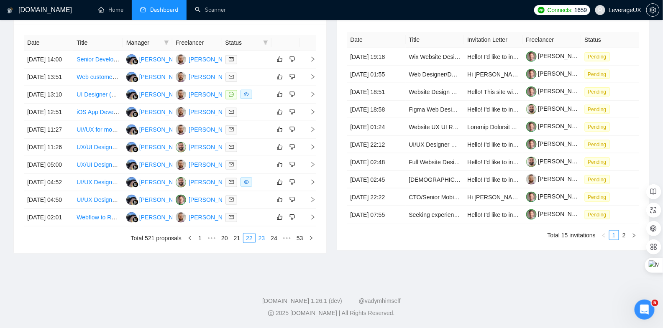
click at [262, 243] on link "23" at bounding box center [262, 238] width 12 height 9
click at [311, 220] on icon "right" at bounding box center [313, 217] width 6 height 6
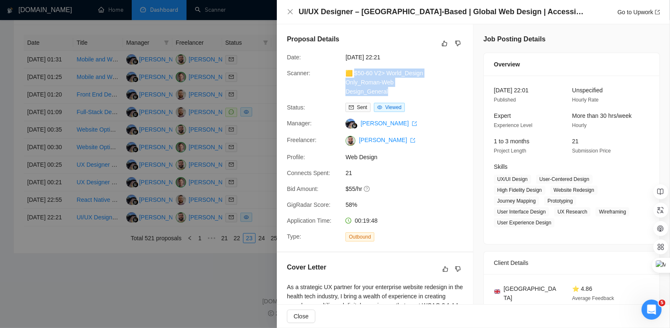
drag, startPoint x: 392, startPoint y: 87, endPoint x: 352, endPoint y: 71, distance: 43.2
click at [352, 71] on div "🟨 $50-60 V2> World_Design Only_Roman-Web Design_General" at bounding box center [386, 83] width 88 height 28
click at [659, 12] on icon "export" at bounding box center [657, 12] width 5 height 5
click at [249, 172] on div at bounding box center [335, 164] width 670 height 328
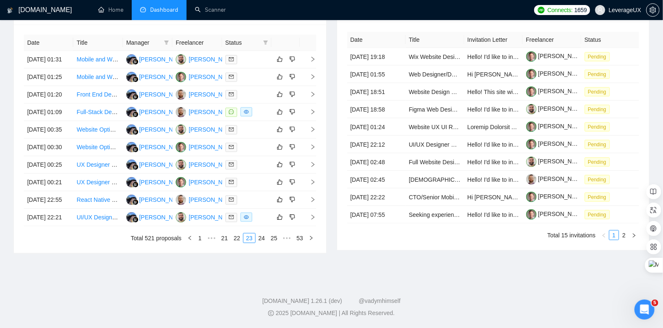
click at [259, 243] on link "24" at bounding box center [262, 238] width 12 height 9
click at [313, 97] on icon "right" at bounding box center [313, 95] width 6 height 6
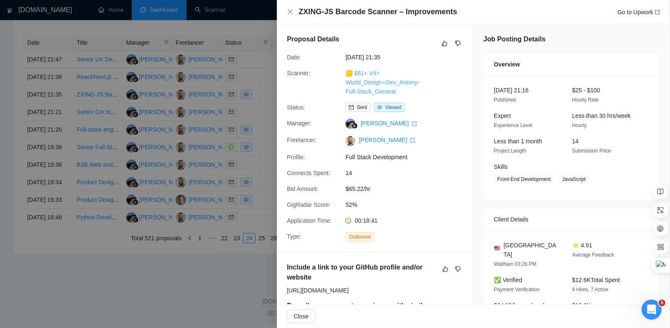
drag, startPoint x: 400, startPoint y: 92, endPoint x: 352, endPoint y: 75, distance: 50.6
click at [352, 75] on div "🟨 $61+ V4> World_Design+Dev_Antony-Full-Stack_General" at bounding box center [386, 83] width 88 height 28
click at [653, 10] on link "Go to Upwork" at bounding box center [638, 12] width 43 height 7
click at [257, 80] on div at bounding box center [335, 164] width 670 height 328
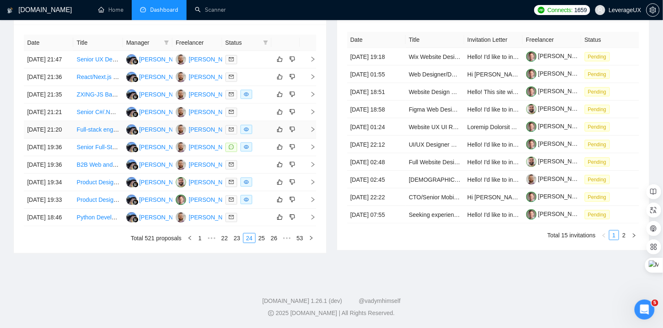
click at [308, 133] on span "right" at bounding box center [309, 130] width 13 height 6
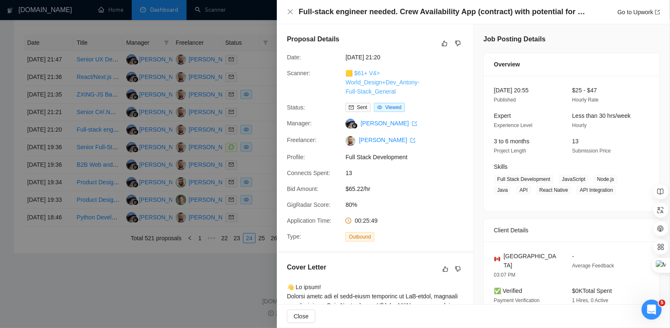
drag, startPoint x: 401, startPoint y: 92, endPoint x: 352, endPoint y: 75, distance: 51.7
click at [352, 75] on div "🟨 $61+ V4> World_Design+Dev_Antony-Full-Stack_General" at bounding box center [386, 83] width 88 height 28
click at [637, 12] on link "Go to Upwork" at bounding box center [638, 12] width 43 height 7
click at [254, 134] on div at bounding box center [335, 164] width 670 height 328
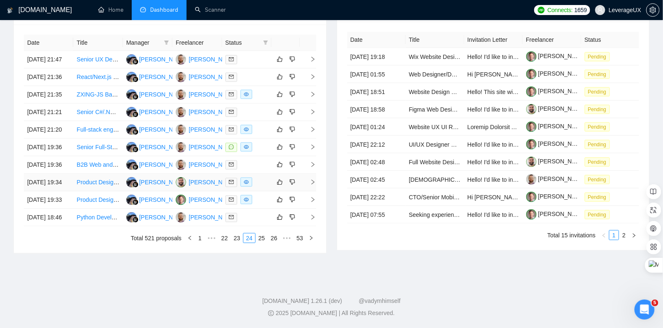
scroll to position [349, 0]
click at [313, 185] on icon "right" at bounding box center [312, 182] width 3 height 5
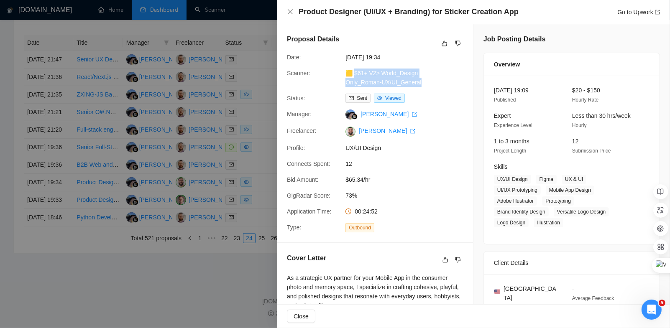
drag, startPoint x: 414, startPoint y: 81, endPoint x: 358, endPoint y: 74, distance: 56.8
click at [352, 72] on div "Scanner: 🟨 $61+ V2> World_Design Only_Roman-UX/UI_General" at bounding box center [371, 78] width 176 height 18
click at [654, 16] on div "Go to Upwork" at bounding box center [638, 12] width 43 height 9
click at [652, 13] on link "Go to Upwork" at bounding box center [638, 12] width 43 height 7
click at [244, 198] on div at bounding box center [335, 164] width 670 height 328
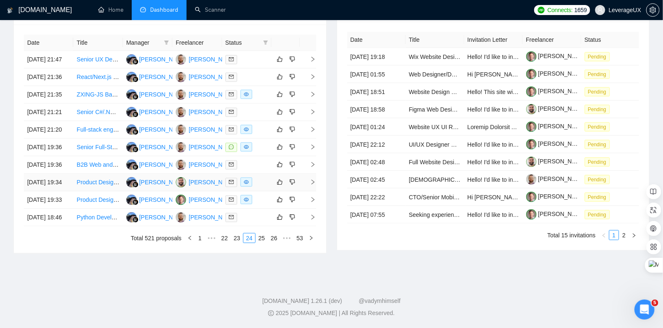
scroll to position [368, 0]
click at [311, 203] on icon "right" at bounding box center [313, 200] width 6 height 6
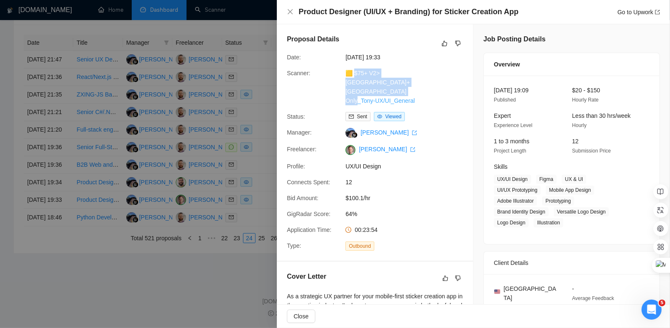
drag, startPoint x: 418, startPoint y: 94, endPoint x: 353, endPoint y: 75, distance: 68.2
click at [353, 75] on div "🟨 $75+ V2>[GEOGRAPHIC_DATA]+[GEOGRAPHIC_DATA] Only_Tony-UX/UI_General" at bounding box center [386, 87] width 88 height 37
click at [656, 12] on icon "export" at bounding box center [657, 12] width 5 height 5
click at [217, 265] on div at bounding box center [335, 164] width 670 height 328
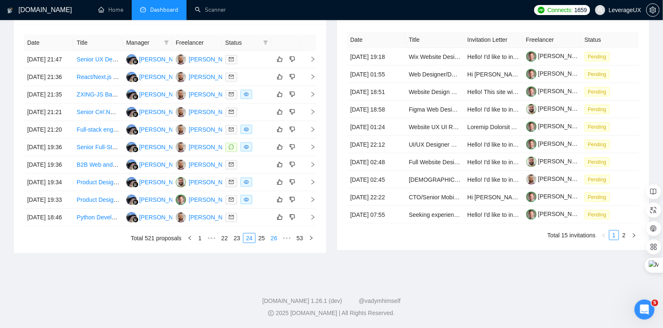
click at [261, 243] on link "25" at bounding box center [262, 238] width 12 height 9
click at [308, 150] on span "right" at bounding box center [309, 147] width 13 height 6
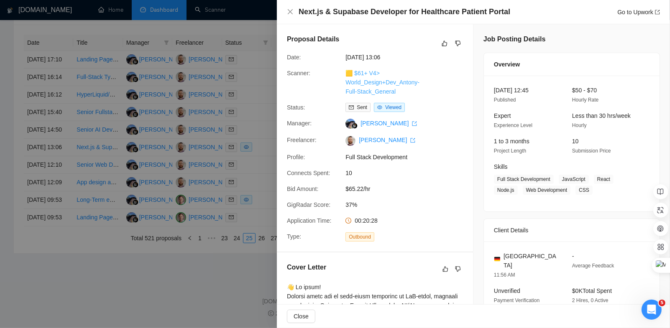
drag, startPoint x: 404, startPoint y: 93, endPoint x: 353, endPoint y: 71, distance: 55.7
click at [353, 71] on div "🟨 $61+ V4> World_Design+Dev_Antony-Full-Stack_General" at bounding box center [386, 83] width 88 height 28
click at [658, 9] on link "Go to Upwork" at bounding box center [638, 12] width 43 height 7
click at [259, 129] on div at bounding box center [335, 164] width 670 height 328
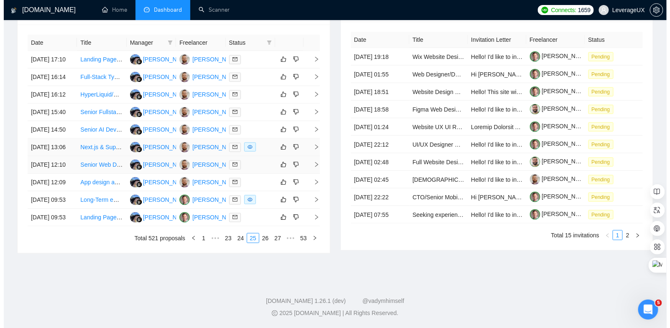
scroll to position [410, 0]
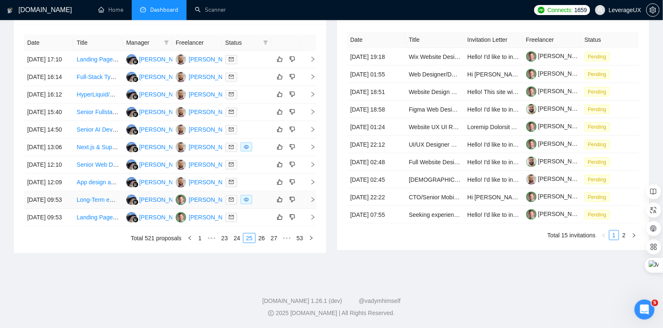
click at [313, 197] on icon "right" at bounding box center [313, 200] width 6 height 6
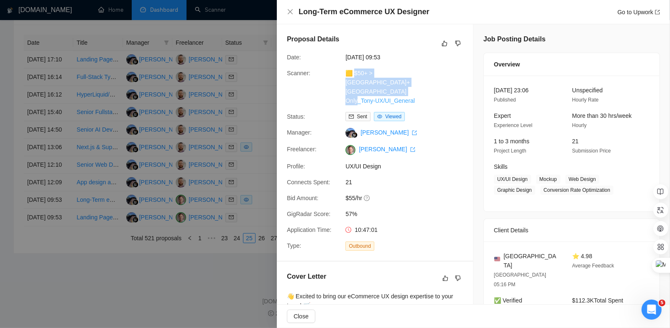
drag, startPoint x: 420, startPoint y: 90, endPoint x: 353, endPoint y: 74, distance: 68.6
click at [353, 74] on div "🟨 $50+ > [GEOGRAPHIC_DATA]+[GEOGRAPHIC_DATA] Only_Tony-UX/UI_General" at bounding box center [386, 87] width 88 height 37
click at [657, 13] on icon "export" at bounding box center [657, 12] width 5 height 5
click at [252, 209] on div at bounding box center [335, 164] width 670 height 328
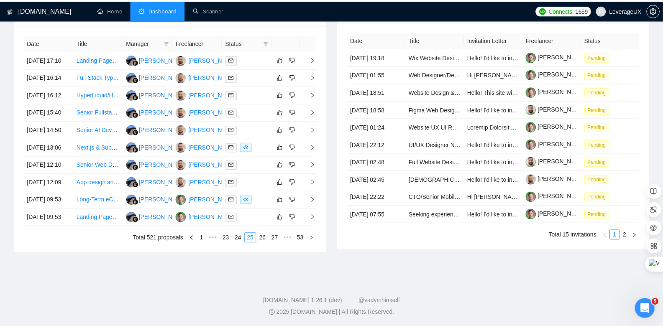
scroll to position [409, 0]
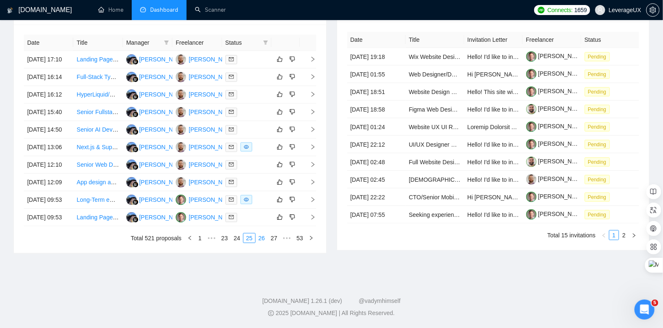
click at [260, 238] on link "26" at bounding box center [262, 238] width 12 height 9
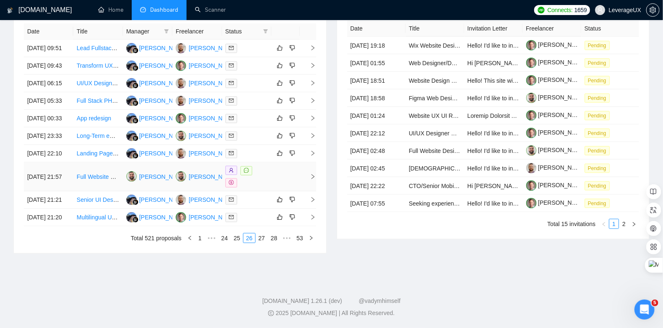
scroll to position [418, 0]
click at [262, 242] on link "27" at bounding box center [262, 238] width 12 height 9
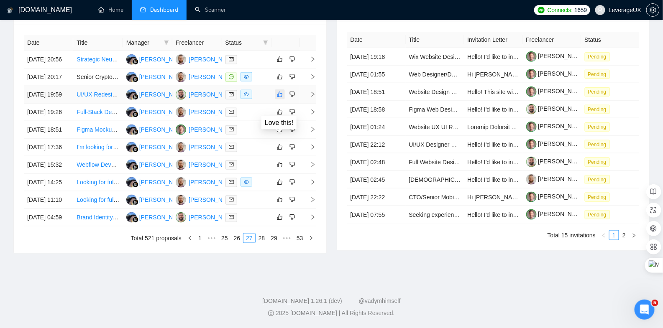
scroll to position [328, 0]
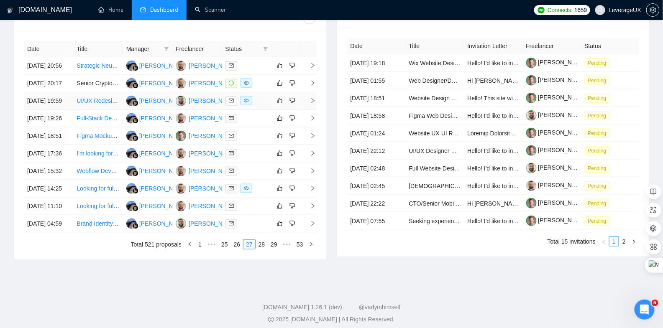
click at [313, 104] on icon "right" at bounding box center [313, 101] width 6 height 6
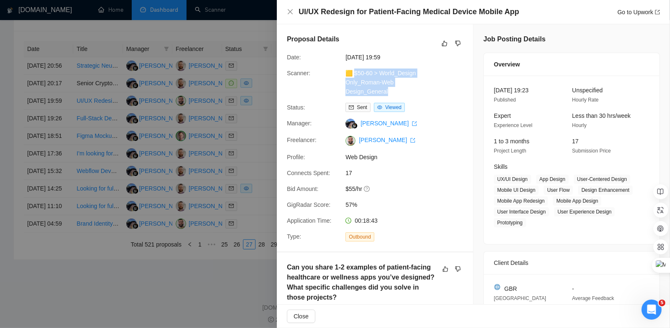
drag, startPoint x: 390, startPoint y: 92, endPoint x: 354, endPoint y: 72, distance: 41.2
click at [353, 72] on div "🟨 $50-60 > World_Design Only_Roman-Web Design_General" at bounding box center [386, 83] width 88 height 28
click at [652, 14] on link "Go to Upwork" at bounding box center [638, 12] width 43 height 7
click at [247, 163] on div at bounding box center [335, 164] width 670 height 328
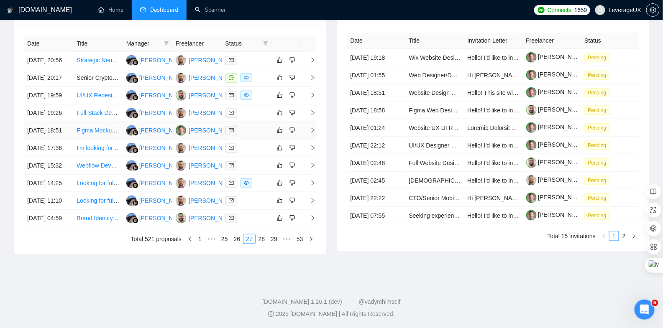
scroll to position [347, 0]
click at [312, 185] on icon "right" at bounding box center [313, 182] width 6 height 6
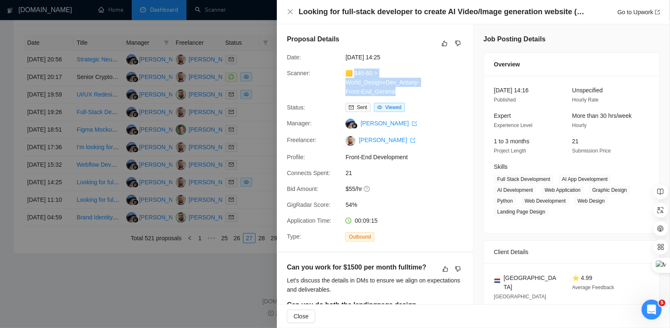
drag, startPoint x: 403, startPoint y: 94, endPoint x: 351, endPoint y: 73, distance: 56.1
click at [351, 73] on div "🟨 $45-60 > World_Design+Dev_Antony-Front-End_General" at bounding box center [386, 83] width 88 height 28
click at [651, 12] on link "Go to Upwork" at bounding box center [638, 12] width 43 height 7
click at [243, 160] on div at bounding box center [335, 164] width 670 height 328
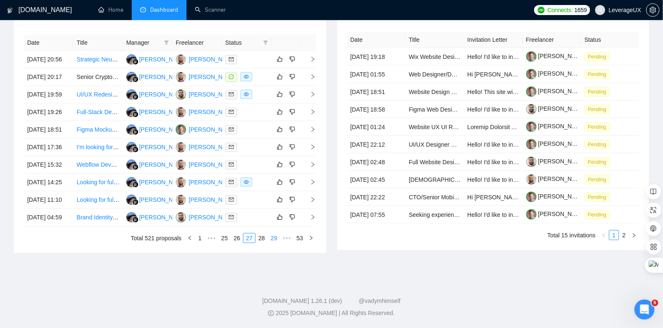
click at [263, 243] on link "28" at bounding box center [262, 238] width 12 height 9
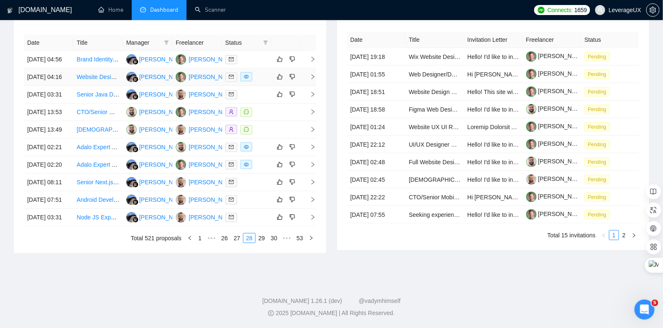
click at [313, 74] on icon "right" at bounding box center [313, 77] width 6 height 6
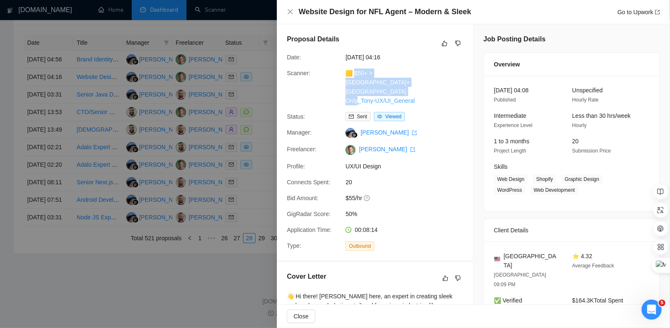
drag, startPoint x: 424, startPoint y: 91, endPoint x: 352, endPoint y: 75, distance: 74.0
click at [352, 75] on div "🟨 $50+ > [GEOGRAPHIC_DATA]+[GEOGRAPHIC_DATA] Only_Tony-UX/UI_General" at bounding box center [386, 87] width 88 height 37
click at [658, 13] on icon "export" at bounding box center [657, 12] width 5 height 5
click at [249, 234] on div at bounding box center [335, 164] width 670 height 328
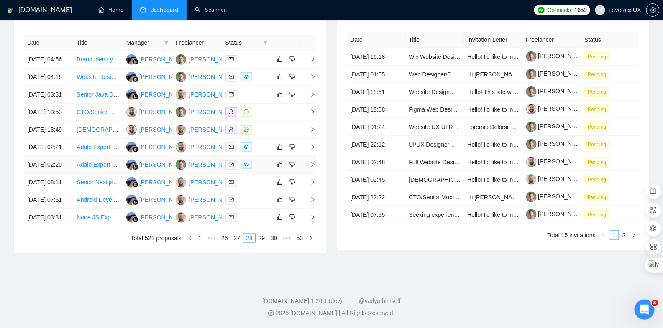
scroll to position [386, 0]
click at [314, 145] on icon "right" at bounding box center [312, 147] width 3 height 5
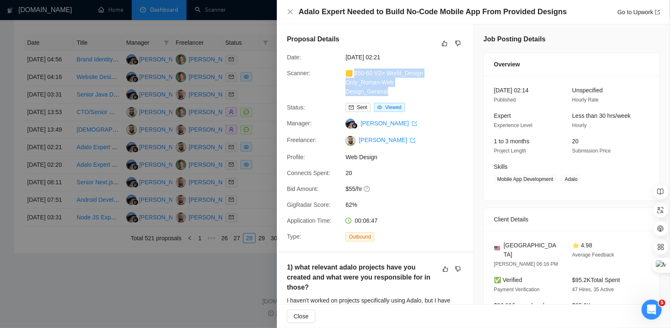
drag, startPoint x: 394, startPoint y: 90, endPoint x: 359, endPoint y: 79, distance: 37.4
click at [352, 74] on div "🟨 $50-60 V2> World_Design Only_Roman-Web Design_General" at bounding box center [386, 83] width 88 height 28
click at [647, 14] on link "Go to Upwork" at bounding box center [638, 12] width 43 height 7
click at [249, 219] on div at bounding box center [335, 164] width 670 height 328
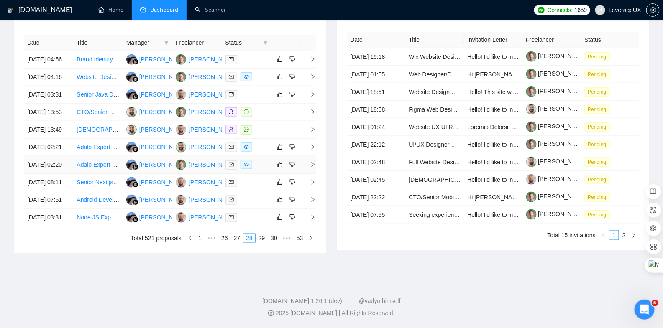
click at [314, 162] on icon "right" at bounding box center [313, 165] width 6 height 6
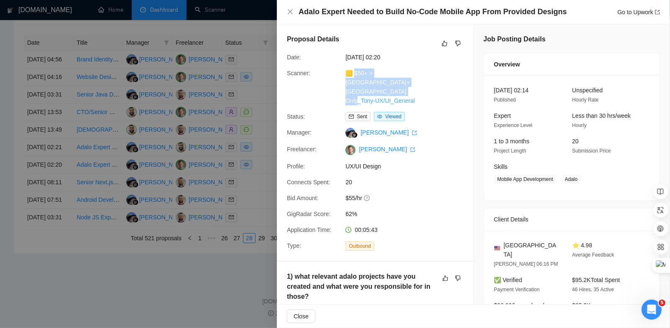
drag, startPoint x: 423, startPoint y: 92, endPoint x: 352, endPoint y: 74, distance: 74.1
click at [352, 74] on div "🟨 $50+ > [GEOGRAPHIC_DATA]+[GEOGRAPHIC_DATA] Only_Tony-UX/UI_General" at bounding box center [386, 87] width 88 height 37
click at [661, 12] on div "Adalo Expert Needed to Build No-Code Mobile App From Provided Designs Go to Upw…" at bounding box center [473, 12] width 393 height 24
click at [658, 12] on icon "export" at bounding box center [657, 12] width 5 height 5
click at [259, 226] on div at bounding box center [335, 164] width 670 height 328
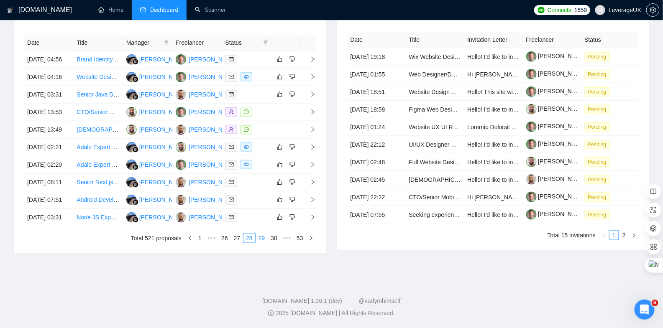
click at [260, 243] on link "29" at bounding box center [262, 238] width 12 height 9
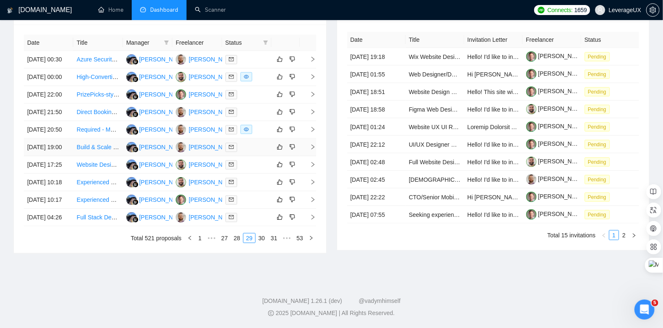
scroll to position [323, 0]
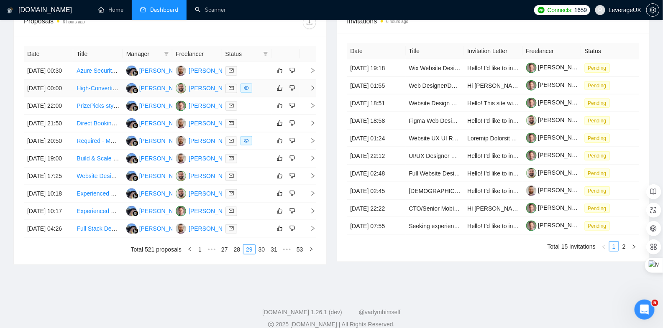
click at [311, 91] on icon "right" at bounding box center [313, 88] width 6 height 6
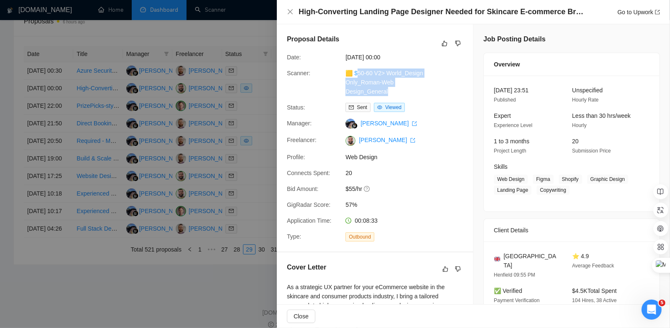
drag, startPoint x: 403, startPoint y: 93, endPoint x: 354, endPoint y: 74, distance: 53.2
click at [354, 74] on div "🟨 $50-60 V2> World_Design Only_Roman-Web Design_General" at bounding box center [386, 83] width 88 height 28
click at [404, 89] on div "🟨 $50-60 V2> World_Design Only_Roman-Web Design_General" at bounding box center [386, 83] width 88 height 28
click at [408, 93] on div "🟨 $50-60 V2> World_Design Only_Roman-Web Design_General" at bounding box center [386, 83] width 88 height 28
drag, startPoint x: 401, startPoint y: 91, endPoint x: 353, endPoint y: 74, distance: 51.0
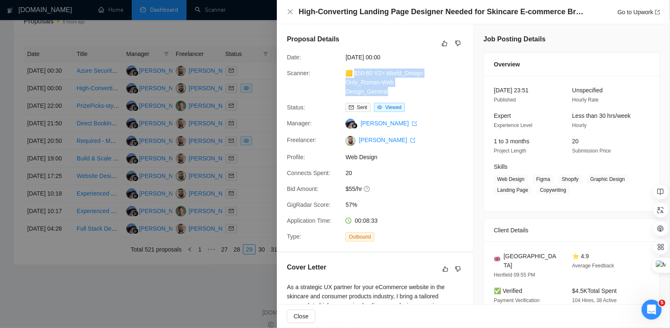
click at [353, 74] on div "🟨 $50-60 V2> World_Design Only_Roman-Web Design_General" at bounding box center [386, 83] width 88 height 28
click at [660, 9] on div "High-Converting Landing Page Designer Needed for Skincare E-commerce Brand Go t…" at bounding box center [473, 12] width 393 height 24
click at [655, 11] on icon "export" at bounding box center [657, 12] width 5 height 5
click at [246, 218] on div at bounding box center [335, 164] width 670 height 328
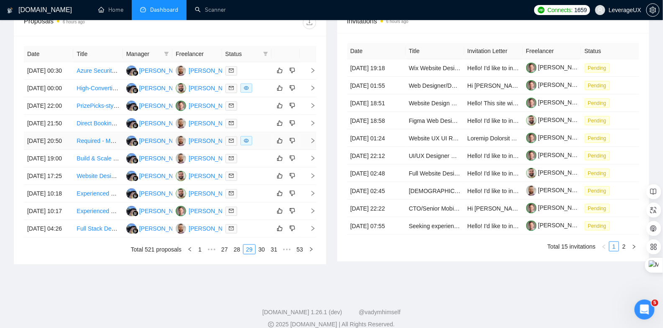
click at [312, 144] on icon "right" at bounding box center [313, 141] width 6 height 6
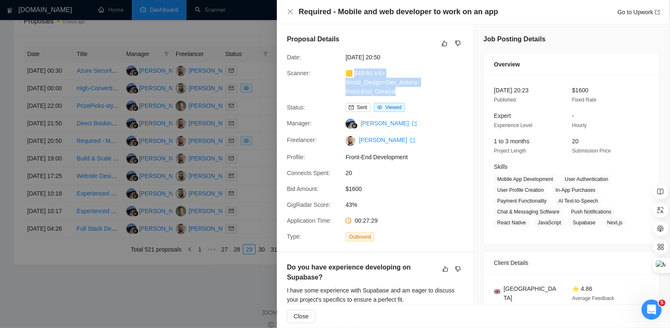
drag, startPoint x: 396, startPoint y: 92, endPoint x: 353, endPoint y: 73, distance: 47.2
click at [353, 72] on div "🟨 $45-60 V4> World_Design+Dev_Antony-Front-End_General" at bounding box center [386, 83] width 88 height 28
click at [659, 13] on icon "export" at bounding box center [657, 12] width 5 height 5
click at [230, 31] on div at bounding box center [335, 164] width 670 height 328
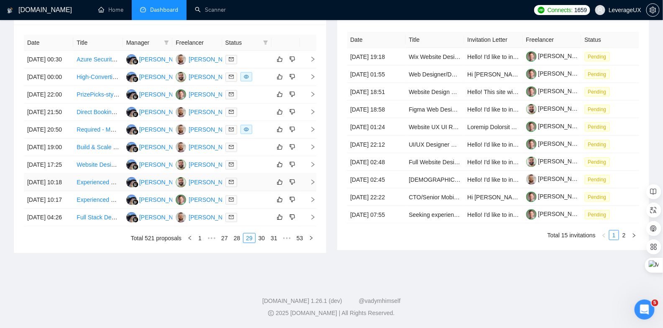
scroll to position [361, 0]
drag, startPoint x: 260, startPoint y: 283, endPoint x: 260, endPoint y: 278, distance: 5.4
click at [260, 243] on link "30" at bounding box center [262, 238] width 12 height 9
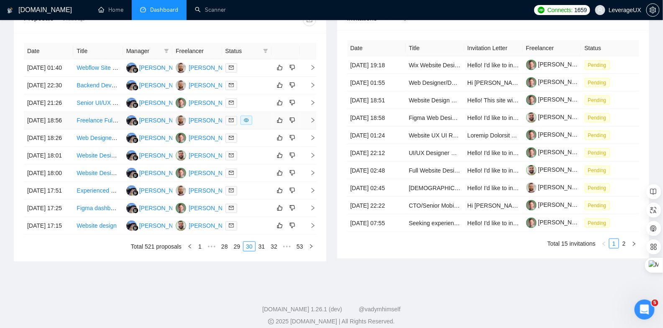
click at [315, 130] on td at bounding box center [308, 121] width 17 height 18
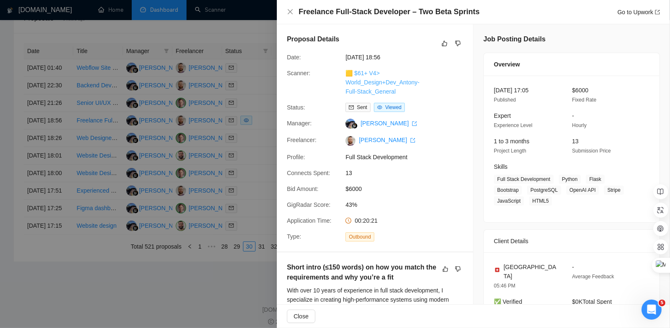
drag, startPoint x: 398, startPoint y: 92, endPoint x: 351, endPoint y: 74, distance: 51.2
click at [351, 74] on div "🟨 $61+ V4> World_Design+Dev_Antony-Full-Stack_General" at bounding box center [386, 83] width 88 height 28
click at [653, 11] on link "Go to Upwork" at bounding box center [638, 12] width 43 height 7
click at [237, 184] on div at bounding box center [335, 164] width 670 height 328
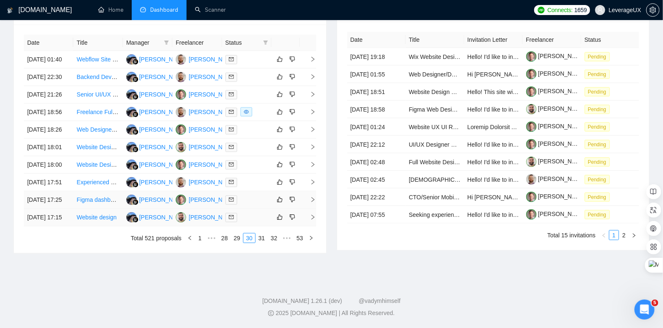
scroll to position [373, 0]
click at [260, 243] on link "31" at bounding box center [262, 238] width 12 height 9
click at [313, 57] on icon "right" at bounding box center [312, 59] width 3 height 5
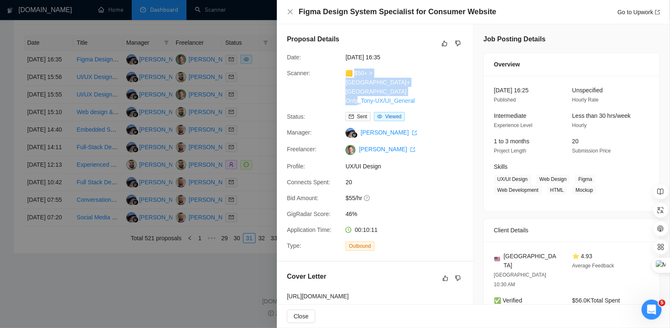
drag, startPoint x: 425, startPoint y: 93, endPoint x: 353, endPoint y: 73, distance: 74.1
click at [353, 73] on div "🟨 $50+ > [GEOGRAPHIC_DATA]+[GEOGRAPHIC_DATA] Only_Tony-UX/UI_General" at bounding box center [386, 87] width 88 height 37
click at [656, 10] on icon "export" at bounding box center [657, 12] width 5 height 5
click at [241, 163] on div at bounding box center [335, 164] width 670 height 328
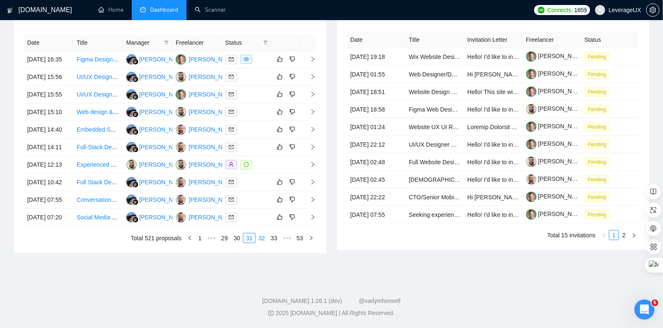
click at [263, 243] on link "32" at bounding box center [262, 238] width 12 height 9
click at [260, 243] on link "33" at bounding box center [262, 238] width 12 height 9
click at [313, 133] on icon "right" at bounding box center [313, 130] width 6 height 6
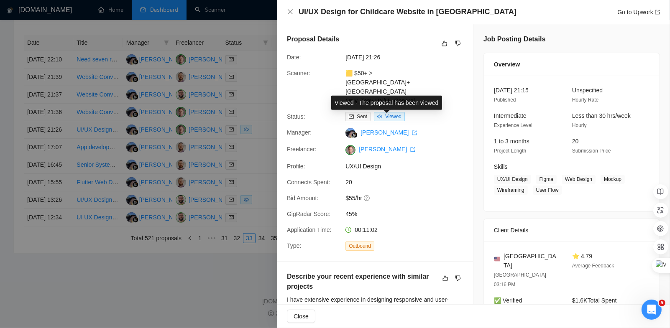
click at [419, 96] on div "Viewed - The proposal has been viewed" at bounding box center [386, 103] width 111 height 14
click at [421, 70] on div "🟨 $50+ > [GEOGRAPHIC_DATA]+[GEOGRAPHIC_DATA] Only_Tony-UX/UI_General" at bounding box center [386, 87] width 88 height 37
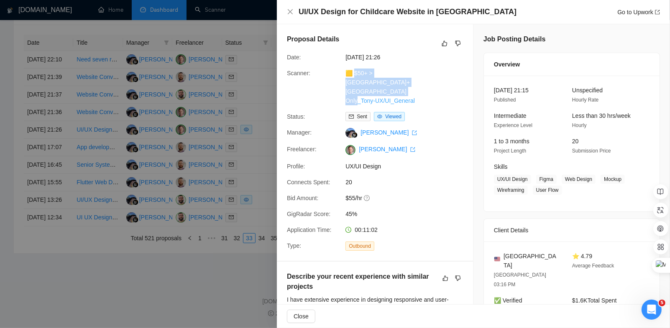
drag, startPoint x: 415, startPoint y: 91, endPoint x: 351, endPoint y: 74, distance: 66.1
click at [351, 74] on div "🟨 $50+ > [GEOGRAPHIC_DATA]+[GEOGRAPHIC_DATA] Only_Tony-UX/UI_General" at bounding box center [386, 87] width 88 height 37
click at [634, 15] on link "Go to Upwork" at bounding box center [638, 12] width 43 height 7
click at [242, 197] on div at bounding box center [335, 164] width 670 height 328
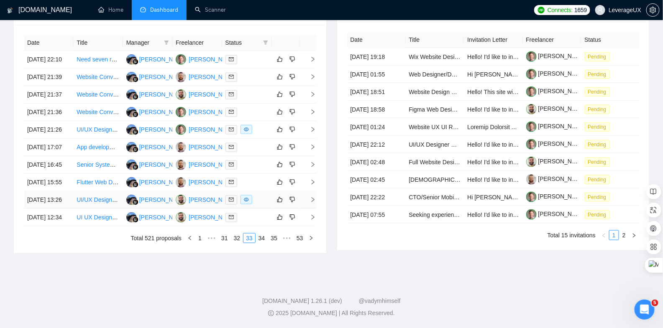
click at [315, 203] on icon "right" at bounding box center [313, 200] width 6 height 6
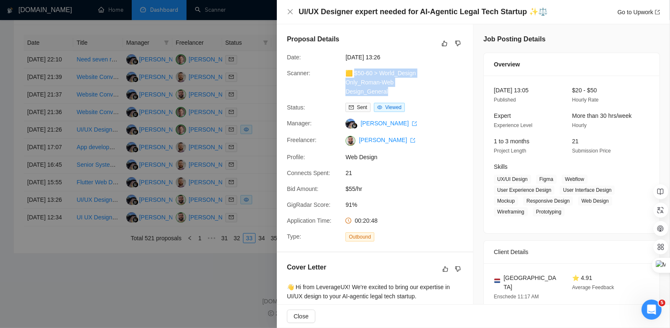
drag, startPoint x: 388, startPoint y: 90, endPoint x: 353, endPoint y: 73, distance: 38.7
click at [353, 73] on div "🟨 $50-60 > World_Design Only_Roman-Web Design_General" at bounding box center [386, 83] width 88 height 28
click at [639, 13] on link "Go to Upwork" at bounding box center [638, 12] width 43 height 7
click at [249, 226] on div at bounding box center [335, 164] width 670 height 328
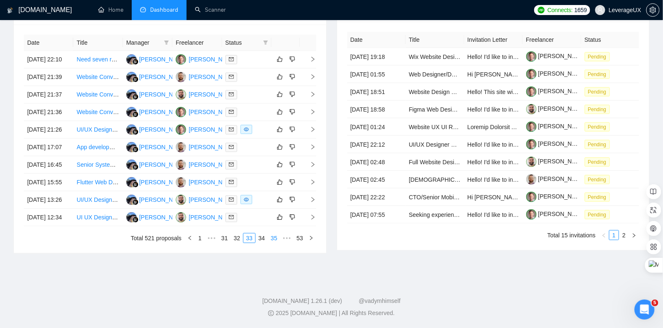
click at [265, 243] on link "34" at bounding box center [262, 238] width 12 height 9
click at [314, 56] on icon "right" at bounding box center [313, 59] width 6 height 6
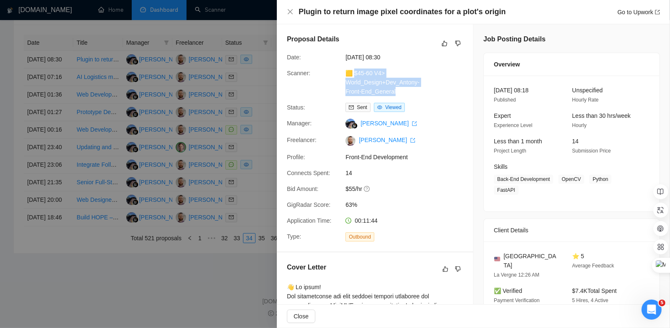
drag, startPoint x: 400, startPoint y: 92, endPoint x: 351, endPoint y: 74, distance: 52.8
click at [351, 74] on div "🟨 $45-60 V4> World_Design+Dev_Antony-Front-End_General" at bounding box center [386, 83] width 88 height 28
click at [641, 9] on link "Go to Upwork" at bounding box center [638, 12] width 43 height 7
click at [254, 185] on div at bounding box center [335, 164] width 670 height 328
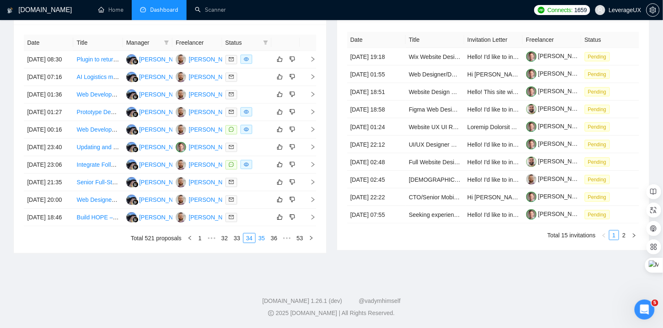
click at [260, 243] on link "35" at bounding box center [262, 238] width 12 height 9
click at [261, 243] on link "36" at bounding box center [262, 238] width 12 height 9
click at [262, 243] on link "37" at bounding box center [262, 238] width 12 height 9
click at [262, 243] on link "38" at bounding box center [262, 238] width 12 height 9
click at [311, 78] on icon "right" at bounding box center [313, 77] width 6 height 6
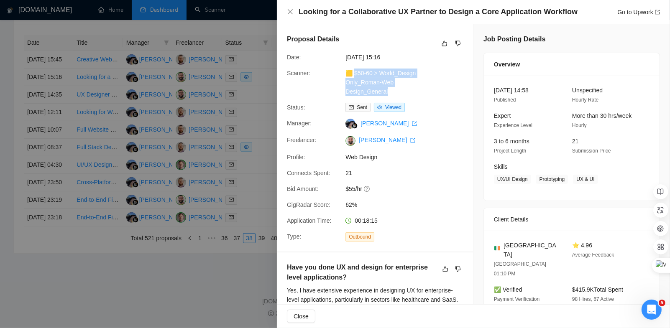
drag, startPoint x: 381, startPoint y: 90, endPoint x: 352, endPoint y: 72, distance: 34.2
click at [352, 72] on div "🟨 $50-60 > World_Design Only_Roman-Web Design_General" at bounding box center [386, 83] width 88 height 28
click at [646, 12] on link "Go to Upwork" at bounding box center [638, 12] width 43 height 7
click at [243, 119] on div at bounding box center [335, 164] width 670 height 328
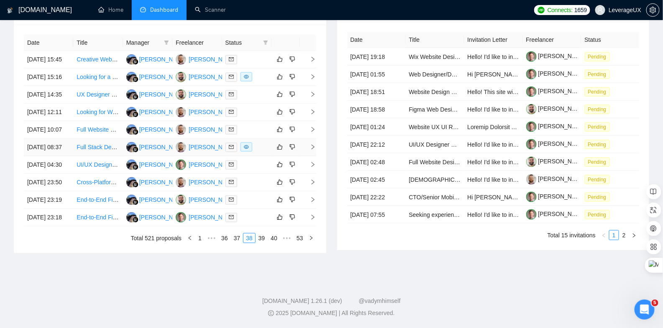
click at [313, 150] on icon "right" at bounding box center [313, 147] width 6 height 6
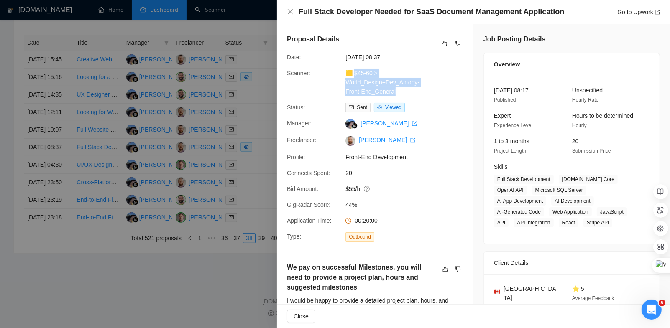
drag, startPoint x: 401, startPoint y: 92, endPoint x: 353, endPoint y: 73, distance: 51.8
click at [353, 73] on div "🟨 $45-60 > World_Design+Dev_Antony-Front-End_General" at bounding box center [386, 83] width 88 height 28
click at [654, 10] on link "Go to Upwork" at bounding box center [638, 12] width 43 height 7
click at [246, 203] on div at bounding box center [335, 164] width 670 height 328
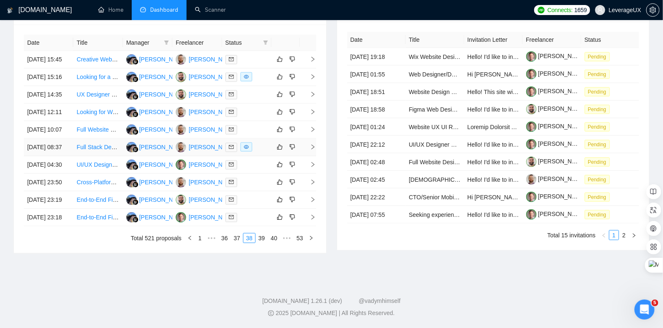
click at [314, 150] on icon "right" at bounding box center [313, 147] width 6 height 6
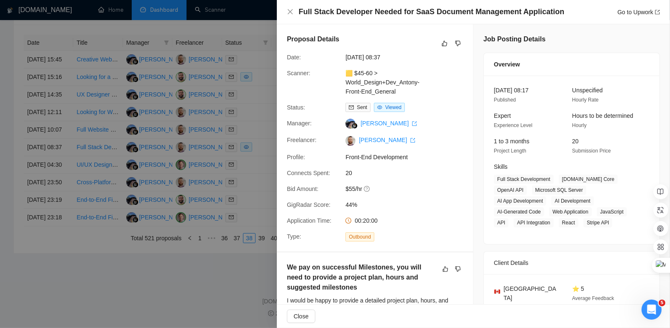
click at [249, 122] on div at bounding box center [335, 164] width 670 height 328
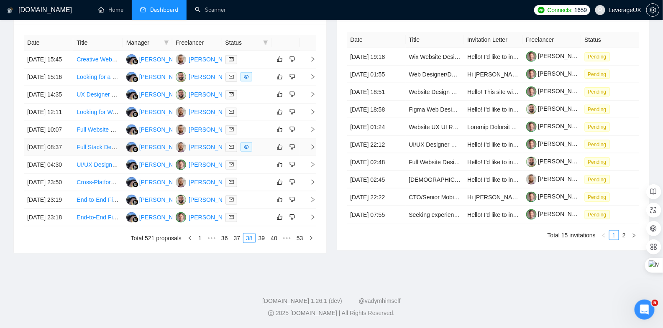
click at [314, 150] on icon "right" at bounding box center [313, 147] width 6 height 6
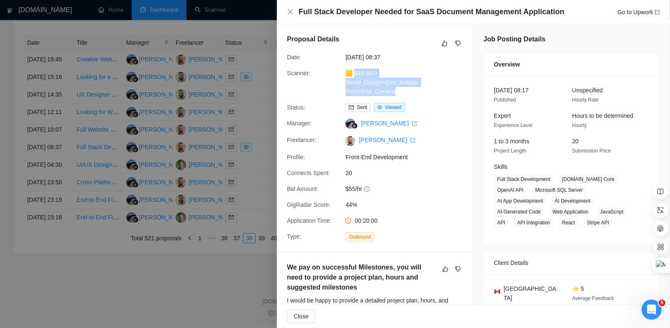
drag, startPoint x: 400, startPoint y: 92, endPoint x: 353, endPoint y: 74, distance: 50.5
click at [353, 74] on div "🟨 $45-60 > World_Design+Dev_Antony-Front-End_General" at bounding box center [386, 83] width 88 height 28
click at [255, 161] on div at bounding box center [335, 164] width 670 height 328
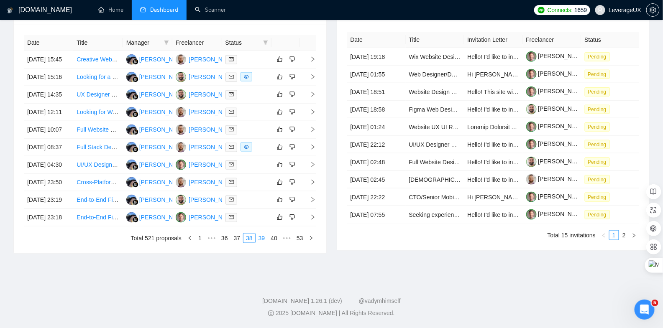
click at [262, 243] on link "39" at bounding box center [262, 238] width 12 height 9
click at [311, 97] on icon "right" at bounding box center [313, 95] width 6 height 6
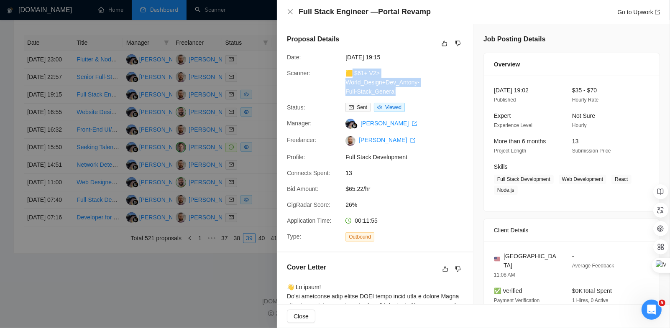
drag, startPoint x: 403, startPoint y: 91, endPoint x: 351, endPoint y: 74, distance: 55.0
click at [351, 74] on div "🟨 $61+ V2> World_Design+Dev_Antony-Full-Stack_General" at bounding box center [386, 83] width 88 height 28
click at [658, 14] on icon "export" at bounding box center [657, 12] width 5 height 5
click at [255, 198] on div at bounding box center [335, 164] width 670 height 328
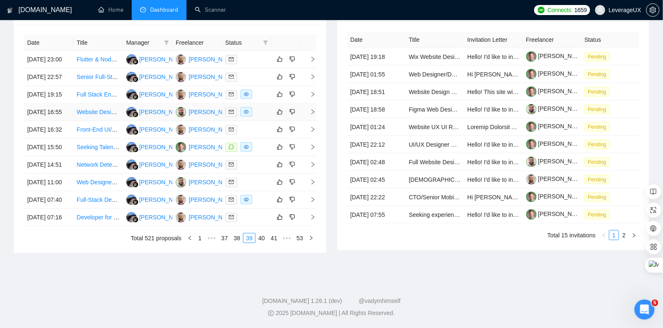
click at [313, 115] on icon "right" at bounding box center [312, 112] width 3 height 5
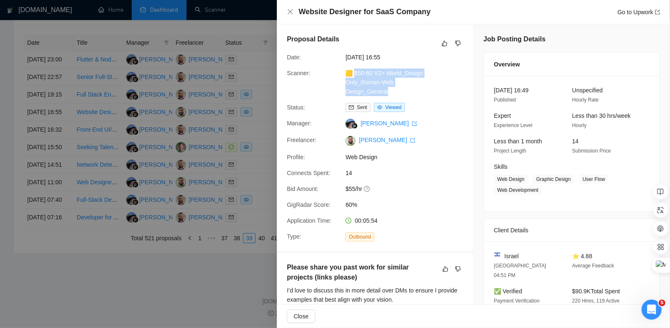
drag, startPoint x: 404, startPoint y: 89, endPoint x: 352, endPoint y: 74, distance: 54.2
click at [352, 74] on div "🟨 $50-60 V2> World_Design Only_Roman-Web Design_General" at bounding box center [386, 83] width 88 height 28
click at [648, 13] on link "Go to Upwork" at bounding box center [638, 12] width 43 height 7
click at [241, 210] on div at bounding box center [335, 164] width 670 height 328
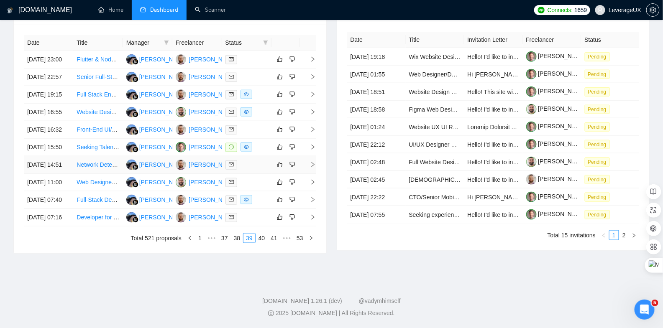
scroll to position [371, 0]
click at [312, 203] on icon "right" at bounding box center [313, 200] width 6 height 6
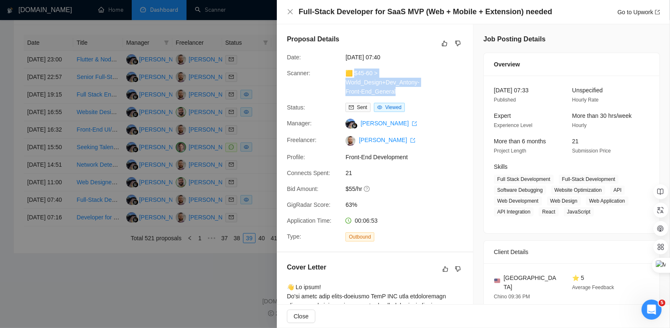
drag, startPoint x: 398, startPoint y: 94, endPoint x: 352, endPoint y: 75, distance: 49.5
click at [352, 75] on div "🟨 $45-60 > World_Design+Dev_Antony-Front-End_General" at bounding box center [386, 83] width 88 height 28
click at [658, 12] on icon "export" at bounding box center [657, 12] width 5 height 5
click at [244, 169] on div at bounding box center [335, 164] width 670 height 328
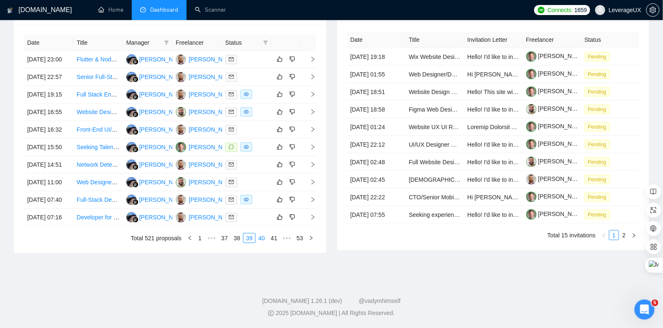
click at [260, 243] on link "40" at bounding box center [262, 238] width 12 height 9
click at [260, 243] on link "41" at bounding box center [262, 238] width 12 height 9
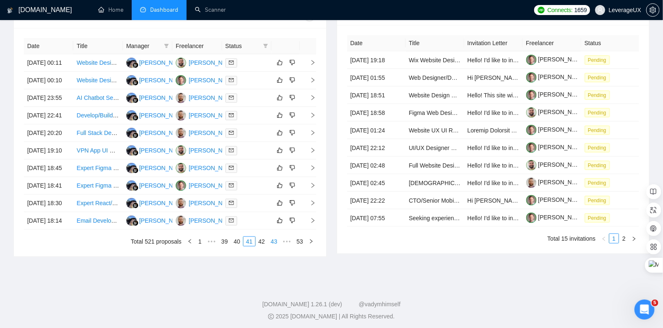
click at [263, 246] on link "42" at bounding box center [262, 241] width 12 height 9
click at [311, 65] on icon "right" at bounding box center [313, 63] width 6 height 6
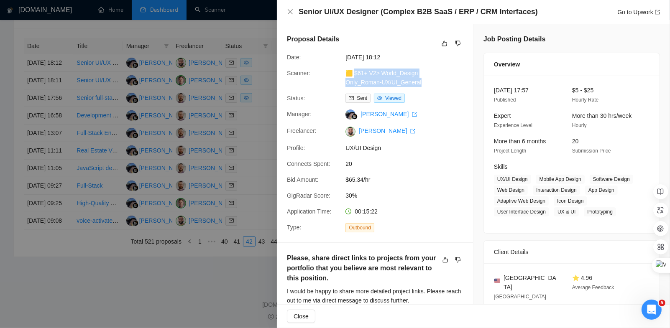
drag, startPoint x: 426, startPoint y: 81, endPoint x: 352, endPoint y: 71, distance: 74.6
click at [352, 71] on div "🟨 $61+ V2> World_Design Only_Roman-UX/UI_General" at bounding box center [386, 78] width 88 height 18
click at [656, 13] on icon "export" at bounding box center [657, 12] width 5 height 5
click at [242, 208] on div at bounding box center [335, 164] width 670 height 328
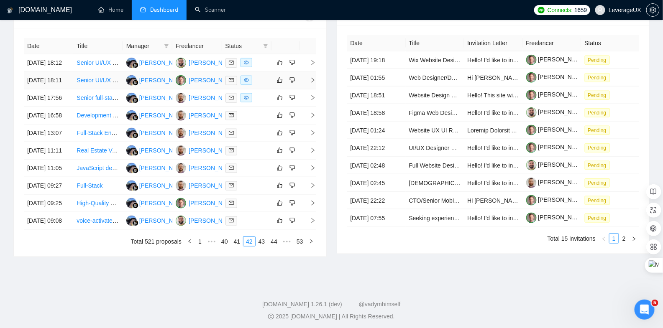
click at [313, 86] on td at bounding box center [308, 81] width 17 height 18
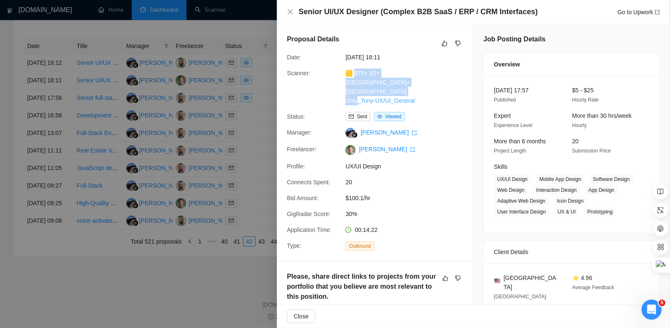
drag, startPoint x: 419, startPoint y: 91, endPoint x: 352, endPoint y: 76, distance: 68.6
click at [352, 76] on div "🟨 $75+ V2>[GEOGRAPHIC_DATA]+[GEOGRAPHIC_DATA] Only_Tony-UX/UI_General" at bounding box center [386, 87] width 88 height 37
click at [644, 14] on link "Go to Upwork" at bounding box center [638, 12] width 43 height 7
click at [259, 160] on div at bounding box center [335, 164] width 670 height 328
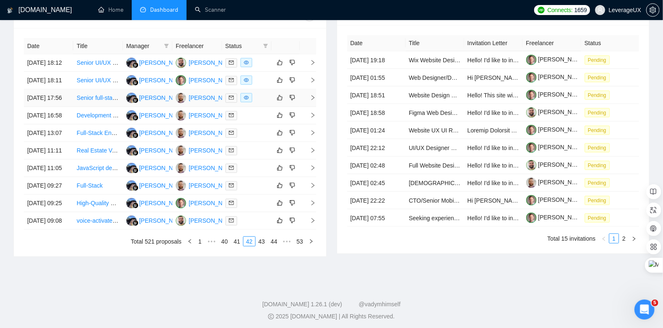
click at [312, 101] on icon "right" at bounding box center [313, 98] width 6 height 6
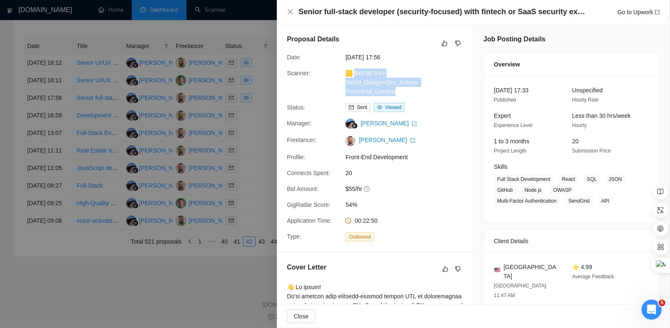
drag, startPoint x: 389, startPoint y: 86, endPoint x: 353, endPoint y: 74, distance: 37.9
click at [353, 74] on div "🟨 $45-60 V4> World_Design+Dev_Antony-Front-End_General" at bounding box center [386, 83] width 88 height 28
click at [659, 13] on icon "export" at bounding box center [657, 12] width 5 height 5
click at [251, 226] on div at bounding box center [335, 164] width 670 height 328
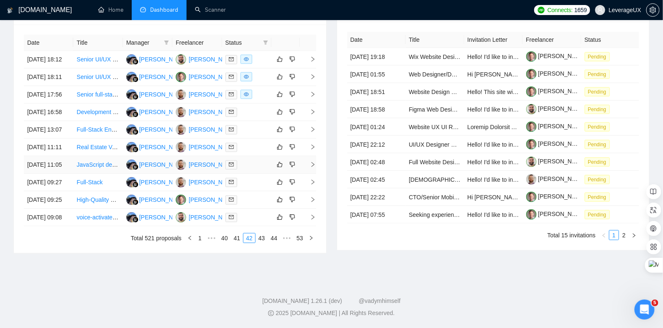
scroll to position [359, 0]
click at [263, 243] on link "43" at bounding box center [262, 238] width 12 height 9
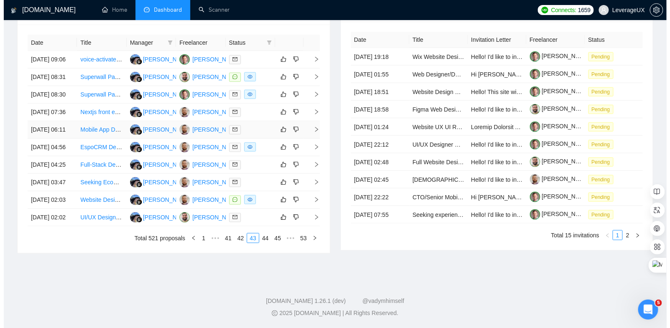
scroll to position [354, 0]
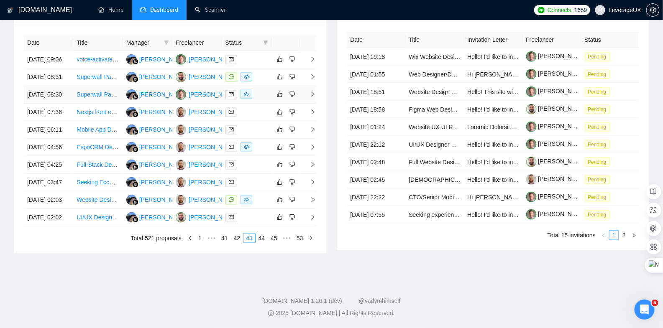
click at [314, 92] on icon "right" at bounding box center [313, 95] width 6 height 6
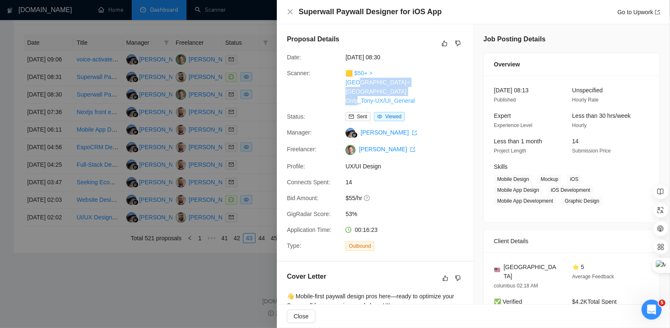
drag, startPoint x: 420, startPoint y: 90, endPoint x: 363, endPoint y: 77, distance: 58.4
click at [359, 82] on div "🟨 $50+ > [GEOGRAPHIC_DATA]+[GEOGRAPHIC_DATA] Only_Tony-UX/UI_General" at bounding box center [386, 87] width 88 height 37
click at [435, 91] on div "Scanner: 🟨 $50+ > [GEOGRAPHIC_DATA]+[GEOGRAPHIC_DATA] Only_Tony-UX/UI_General" at bounding box center [371, 87] width 176 height 37
drag, startPoint x: 415, startPoint y: 95, endPoint x: 364, endPoint y: 89, distance: 50.9
click at [353, 74] on div "🟨 $50+ > [GEOGRAPHIC_DATA]+[GEOGRAPHIC_DATA] Only_Tony-UX/UI_General" at bounding box center [386, 87] width 88 height 37
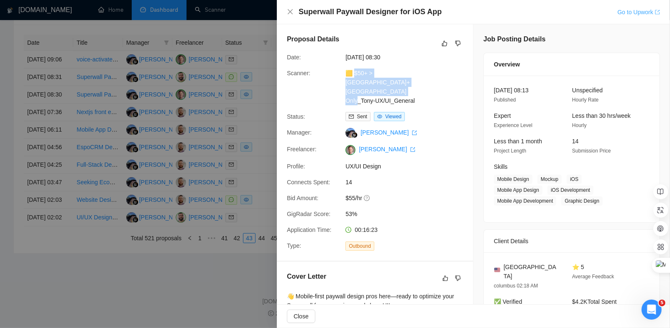
click at [640, 13] on link "Go to Upwork" at bounding box center [638, 12] width 43 height 7
click at [248, 191] on div at bounding box center [335, 164] width 670 height 328
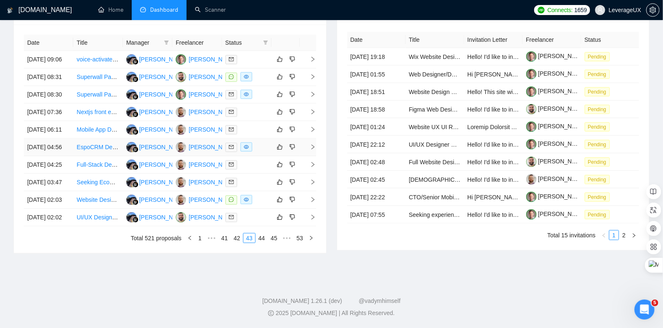
click at [308, 150] on span "right" at bounding box center [309, 147] width 13 height 6
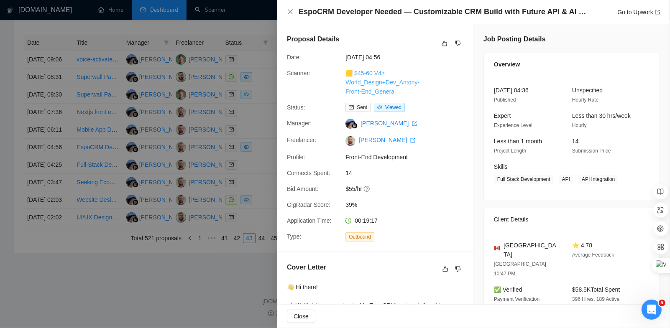
click at [392, 93] on link "🟨 $45-60 V4> World_Design+Dev_Antony-Front-End_General" at bounding box center [382, 82] width 74 height 25
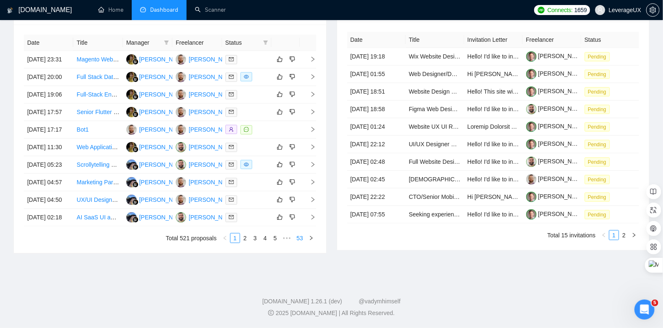
scroll to position [354, 0]
click at [275, 243] on link "5" at bounding box center [274, 238] width 9 height 9
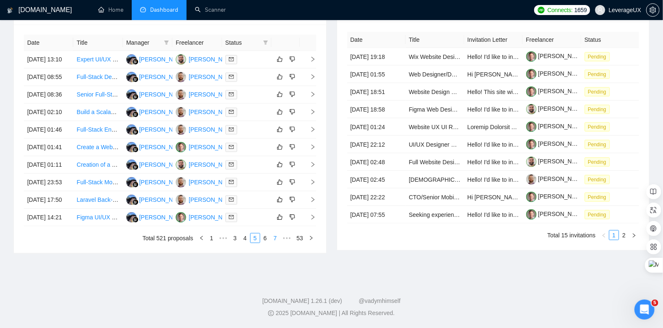
click at [274, 243] on link "7" at bounding box center [274, 238] width 9 height 9
click at [300, 243] on link "53" at bounding box center [300, 238] width 12 height 9
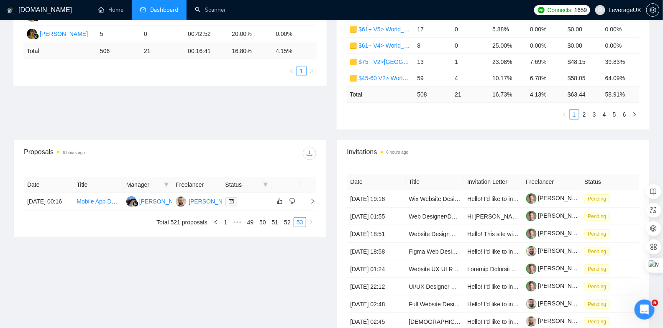
scroll to position [149, 0]
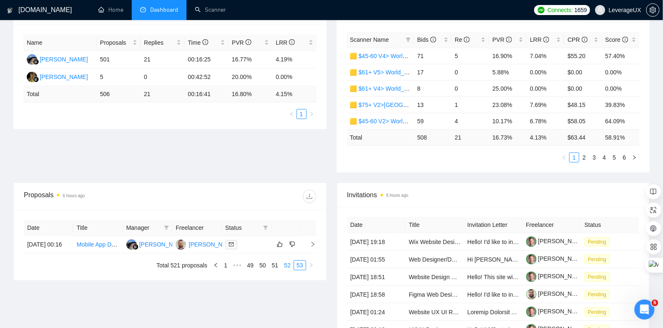
click at [287, 270] on link "52" at bounding box center [287, 265] width 12 height 9
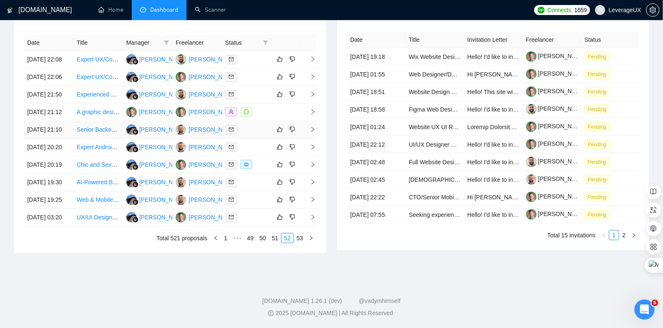
scroll to position [362, 0]
click at [309, 168] on span "right" at bounding box center [309, 165] width 13 height 6
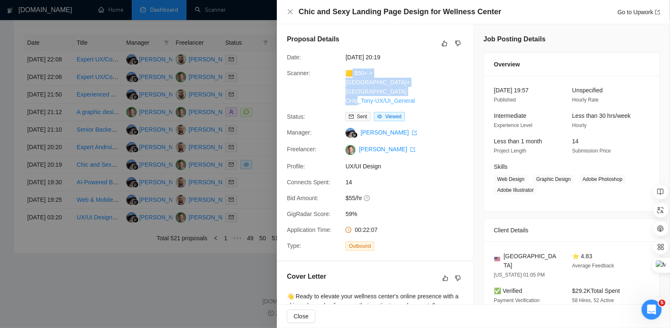
drag, startPoint x: 425, startPoint y: 93, endPoint x: 359, endPoint y: 80, distance: 66.9
click at [351, 74] on div "🟨 $50+ > [GEOGRAPHIC_DATA]+[GEOGRAPHIC_DATA] Only_Tony-UX/UI_General" at bounding box center [386, 87] width 88 height 37
click at [656, 13] on icon "export" at bounding box center [657, 12] width 5 height 5
click at [248, 233] on div at bounding box center [335, 164] width 670 height 328
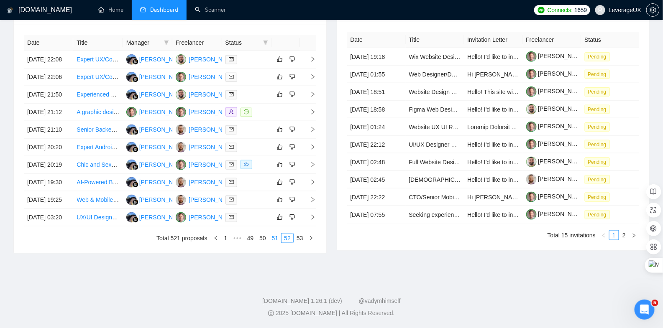
click at [275, 243] on link "51" at bounding box center [275, 238] width 12 height 9
click at [313, 150] on icon "right" at bounding box center [313, 147] width 6 height 6
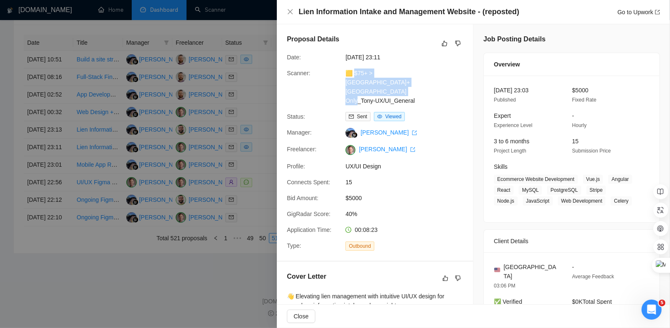
drag, startPoint x: 417, startPoint y: 92, endPoint x: 352, endPoint y: 77, distance: 66.5
click at [352, 77] on div "🟨 $75+ > [GEOGRAPHIC_DATA]+[GEOGRAPHIC_DATA] Only_Tony-UX/UI_General" at bounding box center [386, 87] width 88 height 37
click at [637, 15] on link "Go to Upwork" at bounding box center [638, 12] width 43 height 7
click at [242, 109] on div at bounding box center [335, 164] width 670 height 328
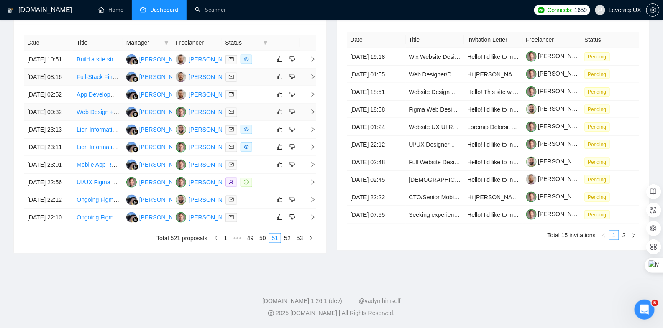
scroll to position [339, 0]
click at [313, 132] on icon "right" at bounding box center [312, 129] width 3 height 5
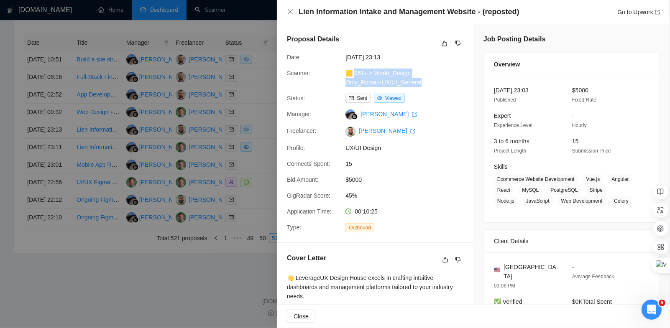
drag, startPoint x: 425, startPoint y: 85, endPoint x: 353, endPoint y: 72, distance: 73.1
click at [353, 72] on div "🟨 $61+ > World_Design Only_Roman-UX/UI_General" at bounding box center [386, 78] width 88 height 18
click at [633, 14] on link "Go to Upwork" at bounding box center [638, 12] width 43 height 7
click at [258, 130] on div at bounding box center [335, 164] width 670 height 328
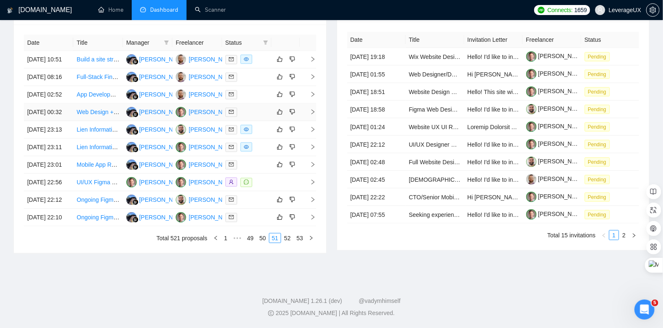
scroll to position [337, 0]
click at [312, 58] on icon "right" at bounding box center [313, 59] width 6 height 6
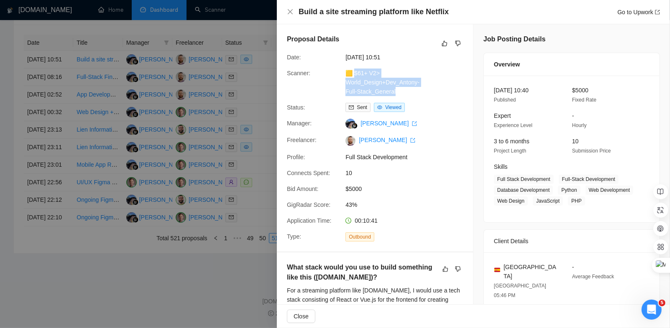
drag, startPoint x: 397, startPoint y: 89, endPoint x: 352, endPoint y: 74, distance: 47.7
click at [352, 74] on div "🟨 $61+ V2> World_Design+Dev_Antony-Full-Stack_General" at bounding box center [386, 83] width 88 height 28
click at [636, 10] on link "Go to Upwork" at bounding box center [638, 12] width 43 height 7
click at [242, 123] on div at bounding box center [335, 164] width 670 height 328
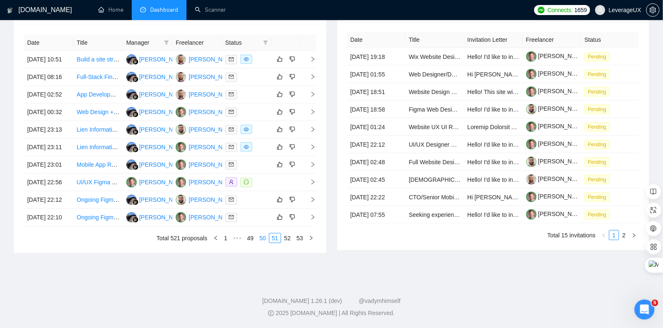
click at [262, 243] on link "50" at bounding box center [263, 238] width 12 height 9
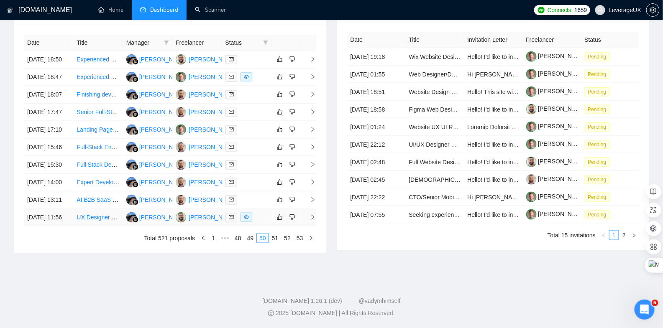
click at [311, 220] on icon "right" at bounding box center [312, 217] width 3 height 5
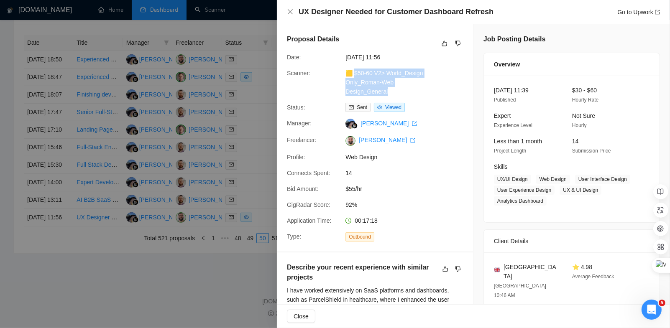
drag, startPoint x: 380, startPoint y: 89, endPoint x: 353, endPoint y: 76, distance: 29.9
click at [353, 76] on div "🟨 $50-60 V2> World_Design Only_Roman-Web Design_General" at bounding box center [386, 83] width 88 height 28
click at [656, 13] on icon "export" at bounding box center [657, 12] width 5 height 5
click at [260, 196] on div at bounding box center [335, 164] width 670 height 328
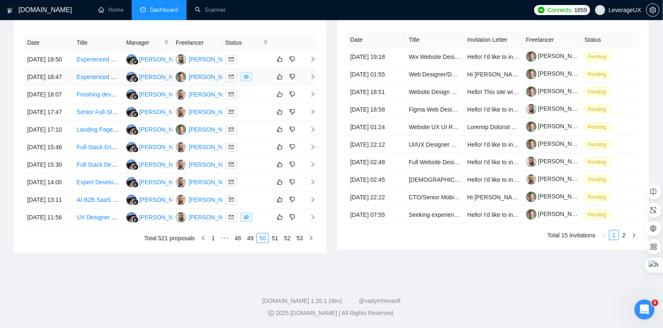
click at [313, 79] on icon "right" at bounding box center [312, 76] width 3 height 5
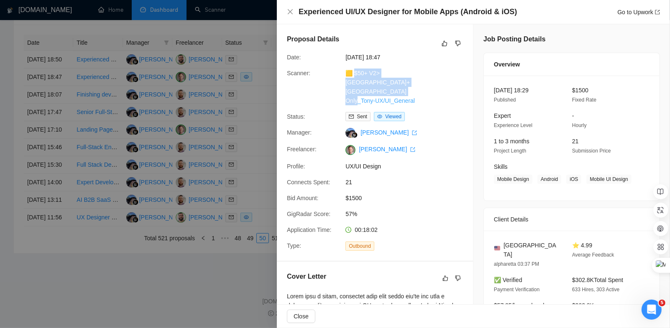
drag, startPoint x: 395, startPoint y: 91, endPoint x: 352, endPoint y: 74, distance: 46.3
click at [352, 74] on div "🟨 $50+ V2> [GEOGRAPHIC_DATA]+[GEOGRAPHIC_DATA] Only_Tony-UX/UI_General" at bounding box center [386, 87] width 88 height 37
click at [645, 9] on link "Go to Upwork" at bounding box center [638, 12] width 43 height 7
click at [248, 171] on div at bounding box center [335, 164] width 670 height 328
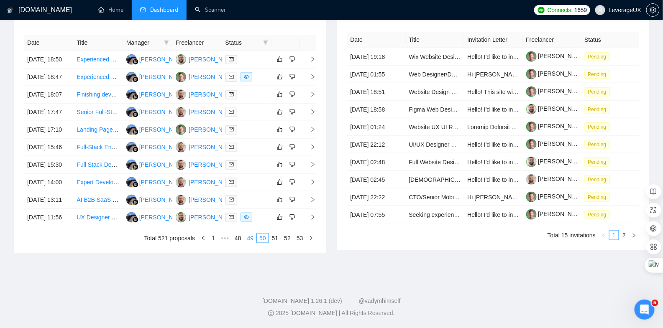
click at [250, 243] on link "49" at bounding box center [251, 238] width 12 height 9
click at [303, 59] on span "right" at bounding box center [309, 59] width 13 height 6
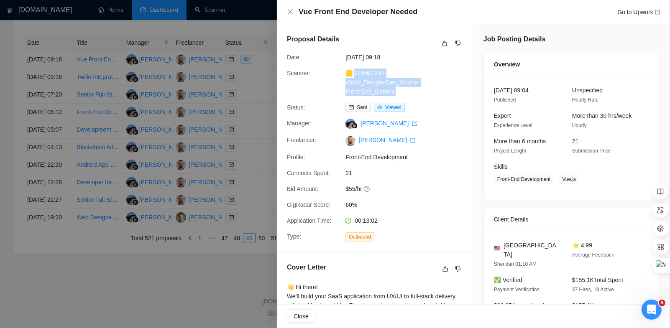
drag, startPoint x: 403, startPoint y: 94, endPoint x: 353, endPoint y: 74, distance: 53.1
click at [353, 74] on div "🟨 $45-60 V4> World_Design+Dev_Antony-Front-End_General" at bounding box center [386, 83] width 88 height 28
click at [633, 15] on link "Go to Upwork" at bounding box center [638, 12] width 43 height 7
click at [268, 167] on div at bounding box center [335, 164] width 670 height 328
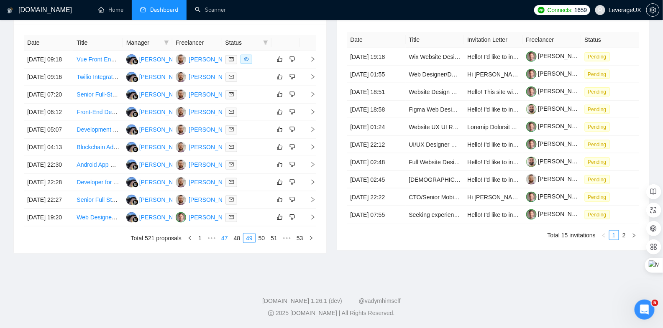
click at [236, 243] on link "48" at bounding box center [237, 238] width 12 height 9
click at [233, 243] on link "47" at bounding box center [237, 238] width 12 height 9
click at [311, 203] on icon "right" at bounding box center [313, 200] width 6 height 6
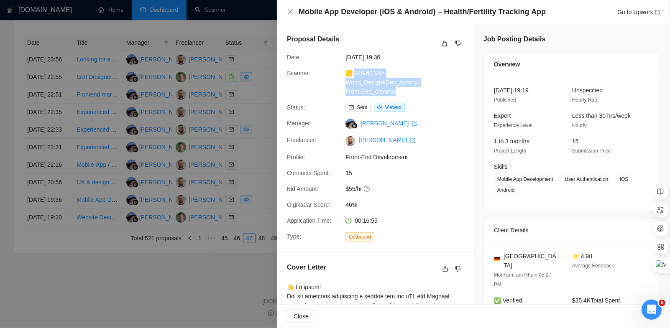
drag, startPoint x: 403, startPoint y: 92, endPoint x: 352, endPoint y: 74, distance: 53.6
click at [352, 74] on div "🟨 $45-60 V4> World_Design+Dev_Antony-Front-End_General" at bounding box center [386, 83] width 88 height 28
drag, startPoint x: 398, startPoint y: 95, endPoint x: 353, endPoint y: 74, distance: 49.4
click at [353, 74] on div "🟨 $45-60 V4> World_Design+Dev_Antony-Front-End_General" at bounding box center [386, 83] width 88 height 28
click at [641, 13] on link "Go to Upwork" at bounding box center [638, 12] width 43 height 7
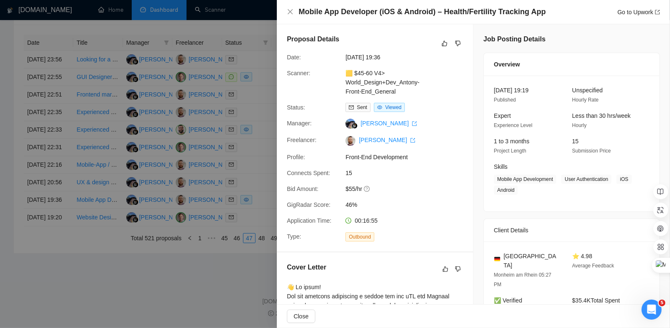
click at [244, 201] on div at bounding box center [335, 164] width 670 height 328
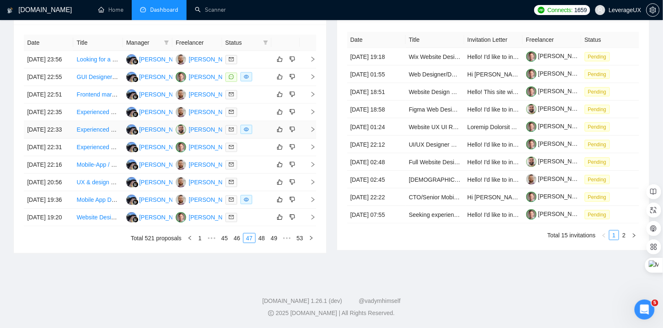
click at [313, 133] on icon "right" at bounding box center [313, 130] width 6 height 6
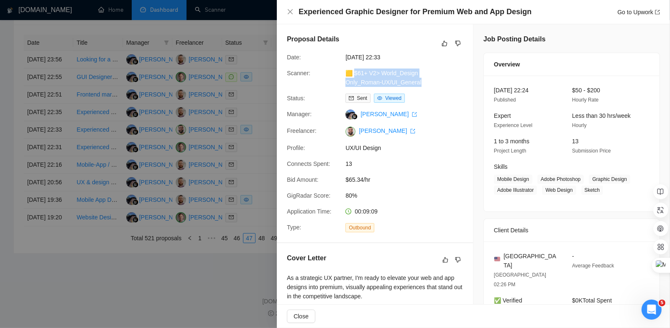
drag, startPoint x: 425, startPoint y: 85, endPoint x: 352, endPoint y: 71, distance: 74.9
click at [352, 71] on div "🟨 $61+ V2> World_Design Only_Roman-UX/UI_General" at bounding box center [386, 78] width 88 height 18
click at [644, 13] on link "Go to Upwork" at bounding box center [638, 12] width 43 height 7
click at [250, 121] on div at bounding box center [335, 164] width 670 height 328
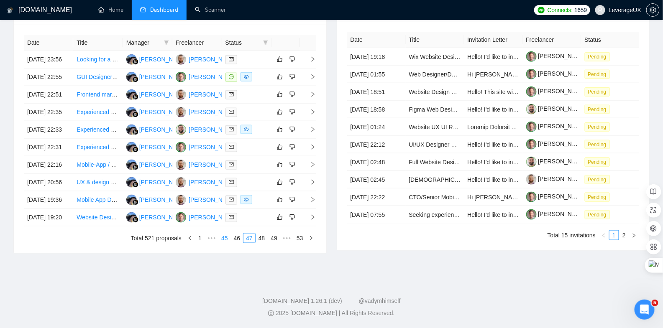
click at [235, 243] on link "46" at bounding box center [237, 238] width 12 height 9
click at [311, 150] on icon "right" at bounding box center [313, 147] width 6 height 6
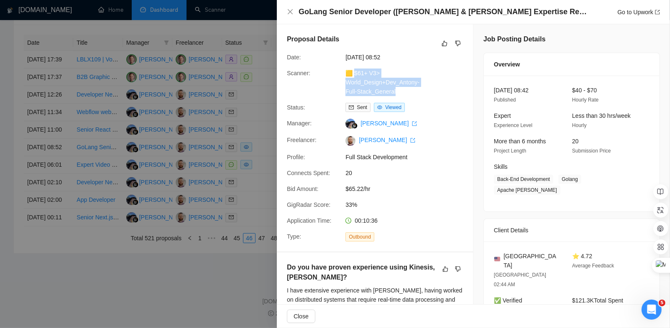
drag, startPoint x: 407, startPoint y: 93, endPoint x: 352, endPoint y: 71, distance: 58.9
click at [352, 71] on div "🟨 $61+ V3> World_Design+Dev_Antony-Full-Stack_General" at bounding box center [386, 83] width 88 height 28
click at [657, 15] on div "Go to Upwork" at bounding box center [638, 12] width 43 height 9
click at [657, 15] on link "Go to Upwork" at bounding box center [638, 12] width 43 height 7
click at [244, 143] on div at bounding box center [335, 164] width 670 height 328
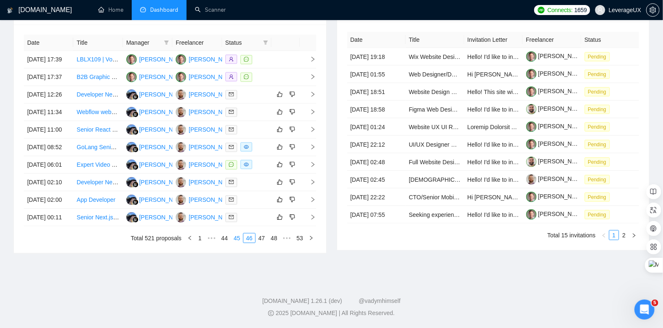
click at [236, 243] on link "45" at bounding box center [237, 238] width 12 height 9
click at [314, 220] on icon "right" at bounding box center [313, 217] width 6 height 6
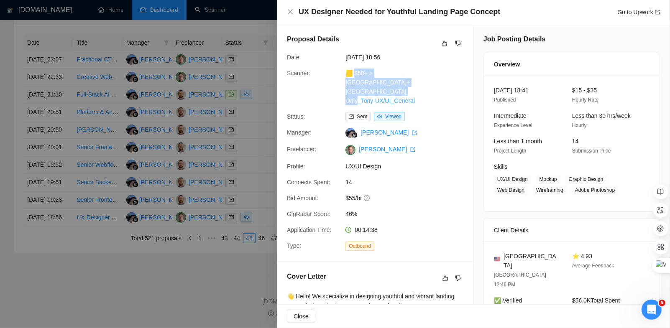
drag, startPoint x: 397, startPoint y: 92, endPoint x: 353, endPoint y: 74, distance: 47.6
click at [353, 74] on div "🟨 $50+ > [GEOGRAPHIC_DATA]+[GEOGRAPHIC_DATA] Only_Tony-UX/UI_General" at bounding box center [386, 87] width 88 height 37
click at [648, 9] on link "Go to Upwork" at bounding box center [638, 12] width 43 height 7
click at [260, 165] on div at bounding box center [335, 164] width 670 height 328
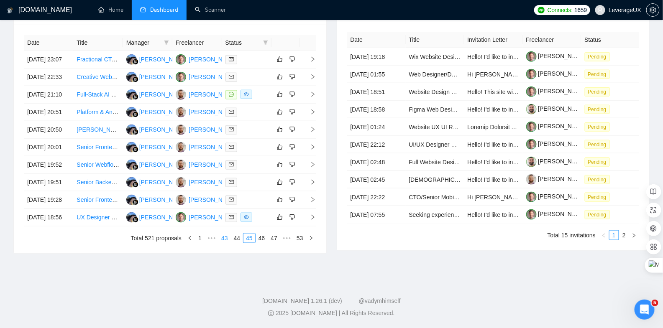
click at [238, 243] on link "44" at bounding box center [237, 238] width 12 height 9
click at [238, 243] on link "43" at bounding box center [237, 238] width 12 height 9
click at [311, 150] on icon "right" at bounding box center [313, 147] width 6 height 6
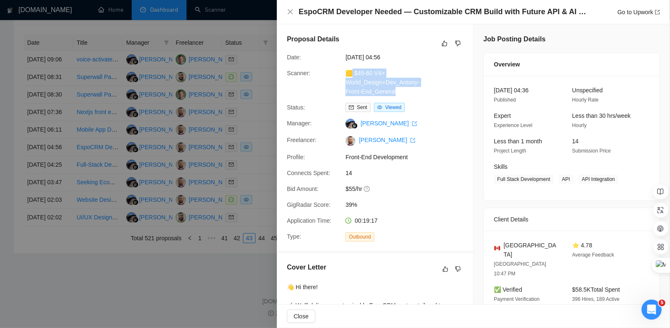
drag, startPoint x: 405, startPoint y: 90, endPoint x: 351, endPoint y: 74, distance: 56.7
click at [351, 74] on div "🟨 $45-60 V4> World_Design+Dev_Antony-Front-End_General" at bounding box center [386, 83] width 88 height 28
click at [660, 13] on icon "export" at bounding box center [657, 12] width 5 height 5
click at [242, 141] on div at bounding box center [335, 164] width 670 height 328
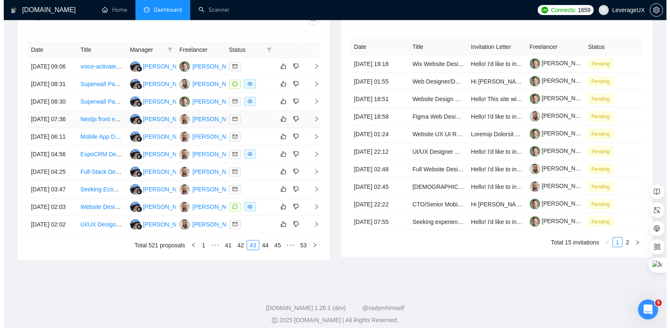
scroll to position [325, 0]
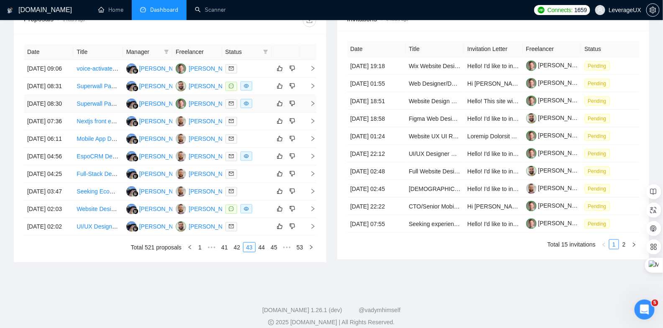
click at [310, 107] on icon "right" at bounding box center [313, 104] width 6 height 6
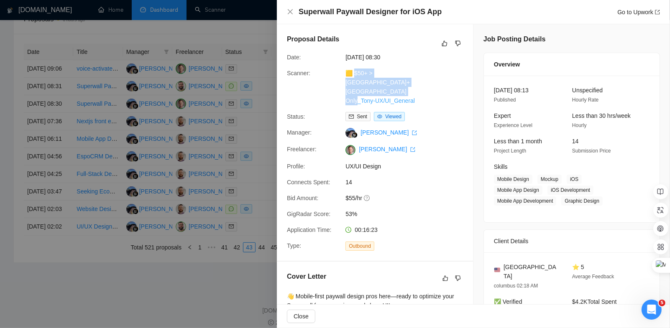
drag, startPoint x: 421, startPoint y: 91, endPoint x: 353, endPoint y: 72, distance: 70.6
click at [353, 72] on div "🟨 $50+ > [GEOGRAPHIC_DATA]+[GEOGRAPHIC_DATA] Only_Tony-UX/UI_General" at bounding box center [386, 87] width 88 height 37
click at [632, 12] on link "Go to Upwork" at bounding box center [638, 12] width 43 height 7
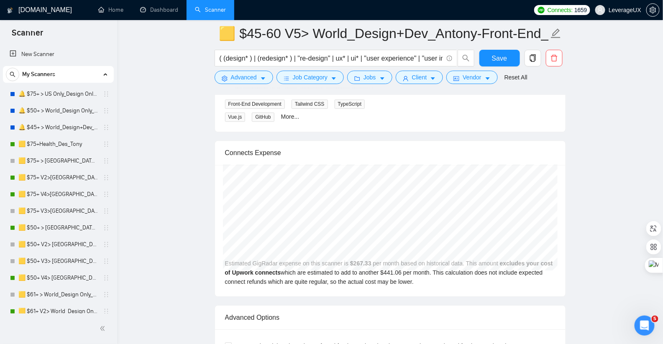
scroll to position [377, 0]
